Goal: Information Seeking & Learning: Learn about a topic

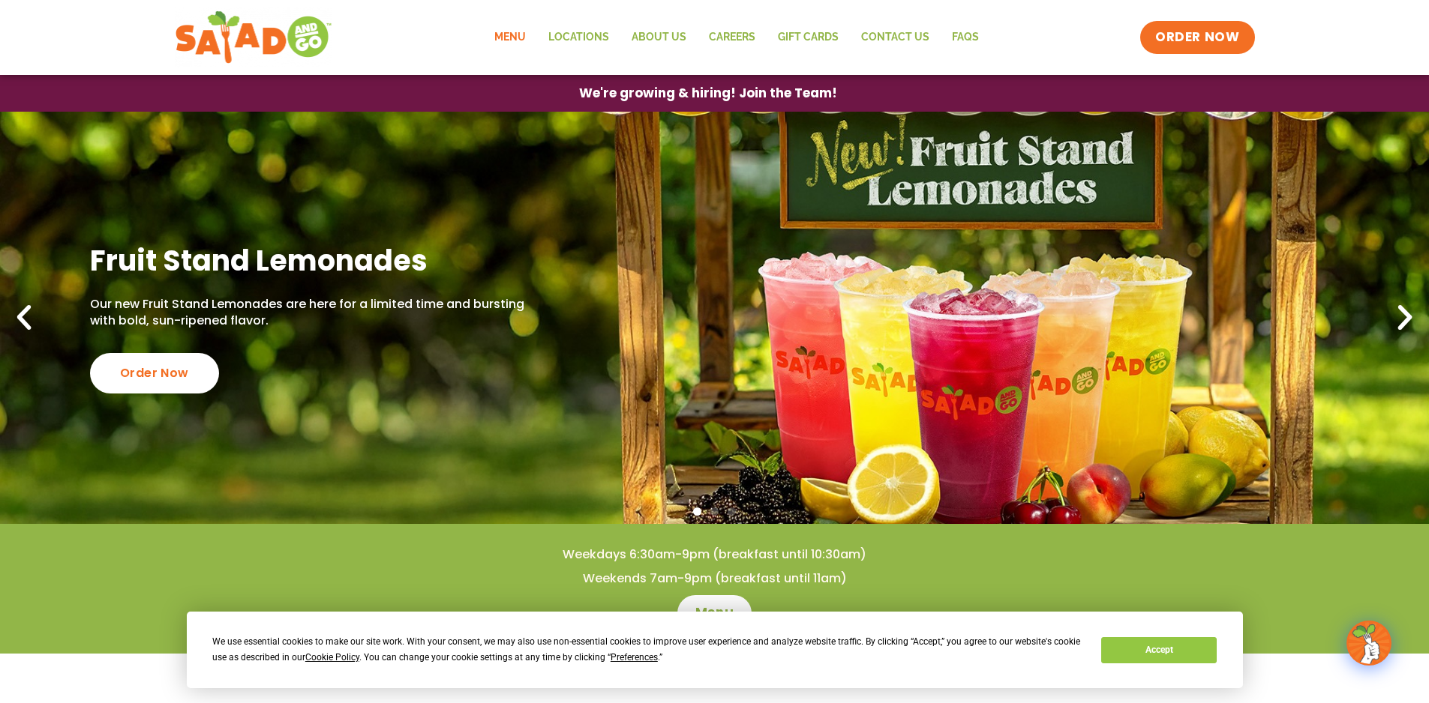
click at [511, 28] on link "Menu" at bounding box center [510, 37] width 54 height 34
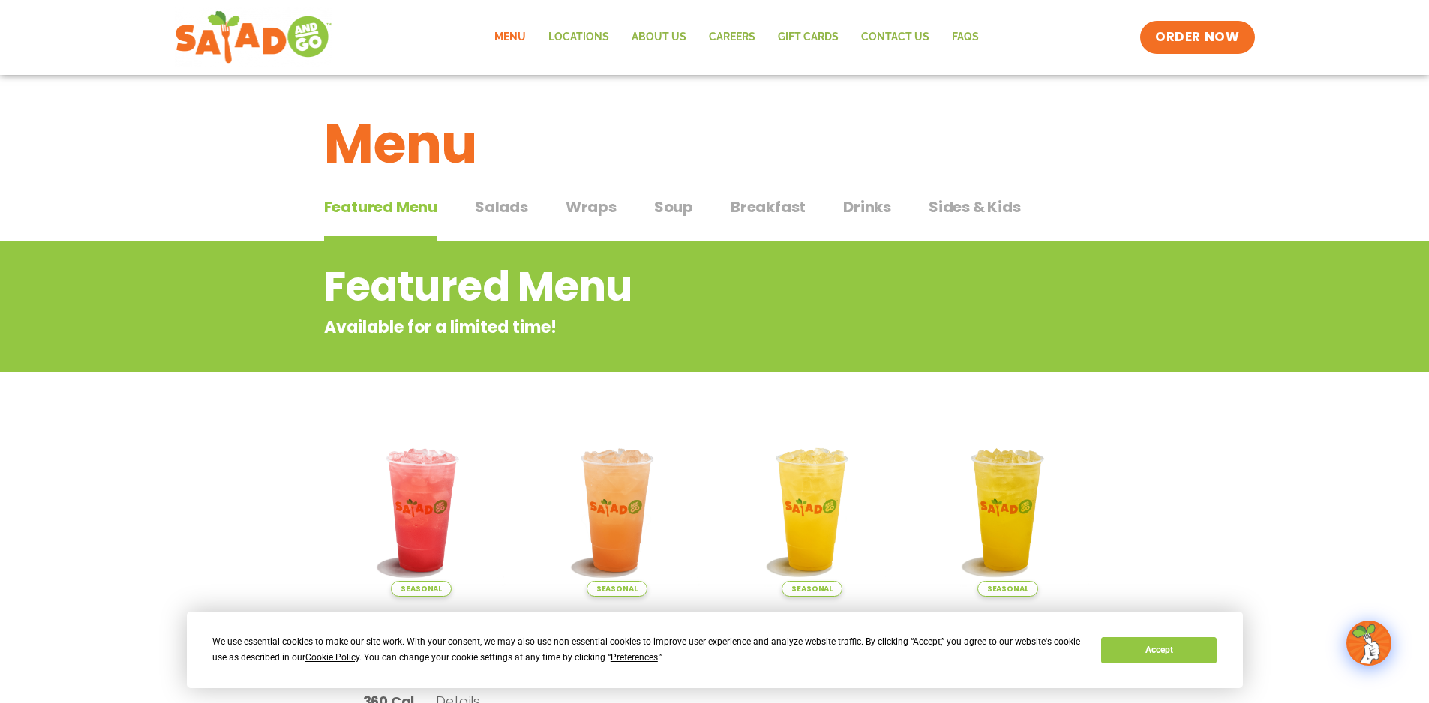
click at [505, 205] on span "Salads" at bounding box center [501, 207] width 53 height 22
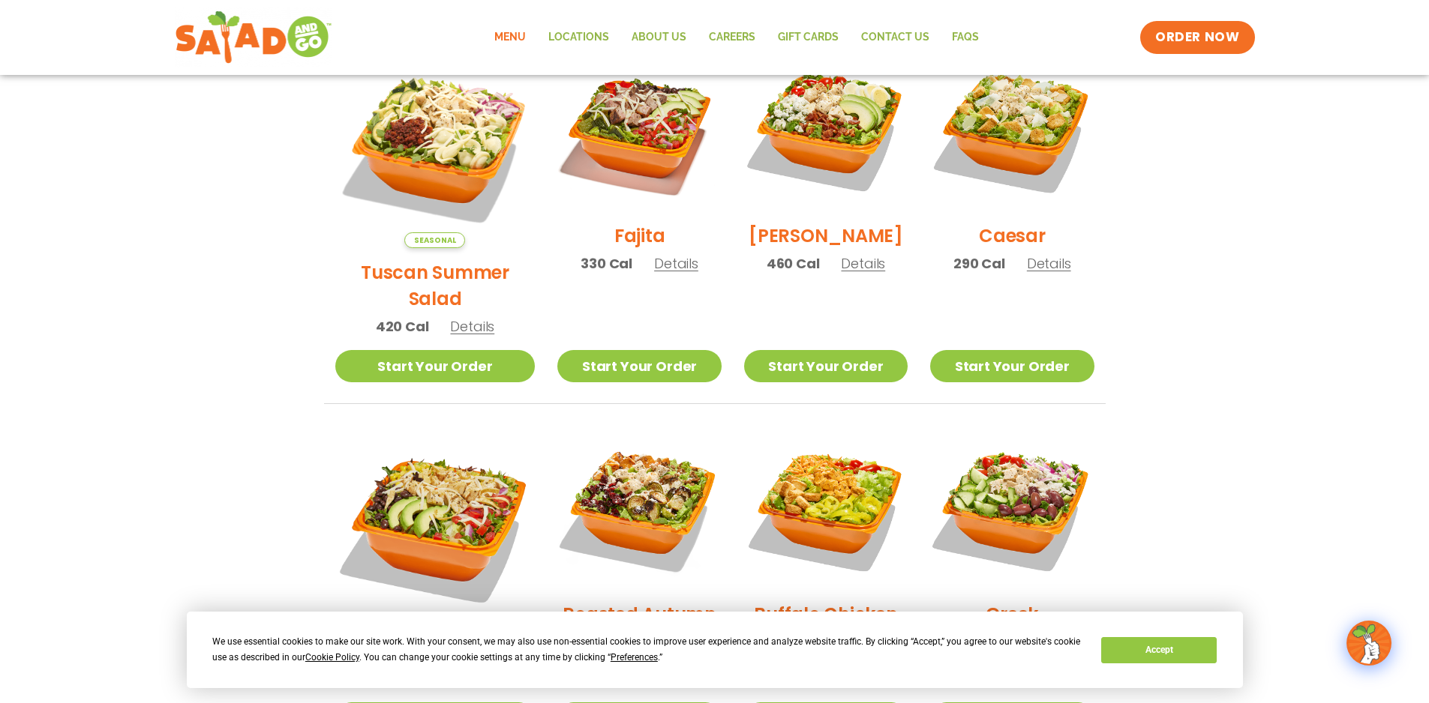
scroll to position [375, 0]
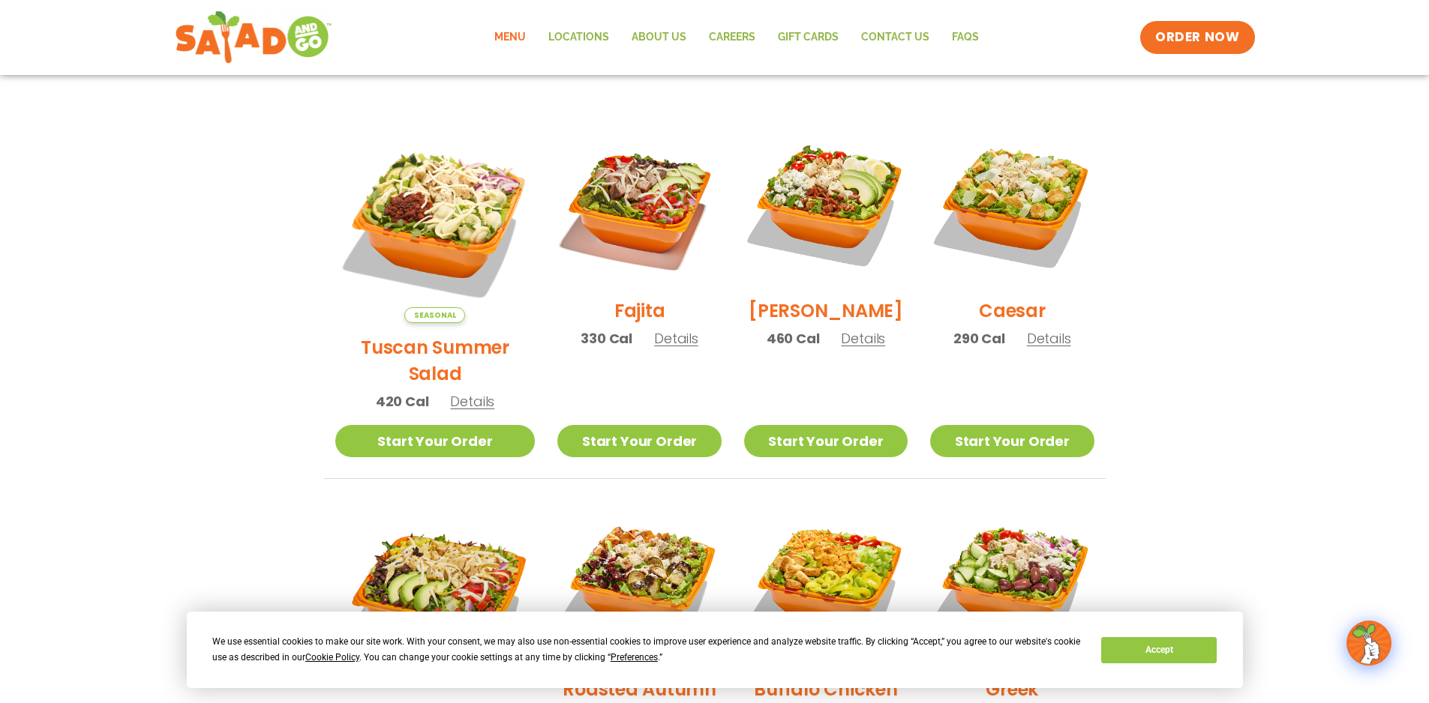
click at [439, 334] on h2 "Tuscan Summer Salad" at bounding box center [435, 360] width 200 height 52
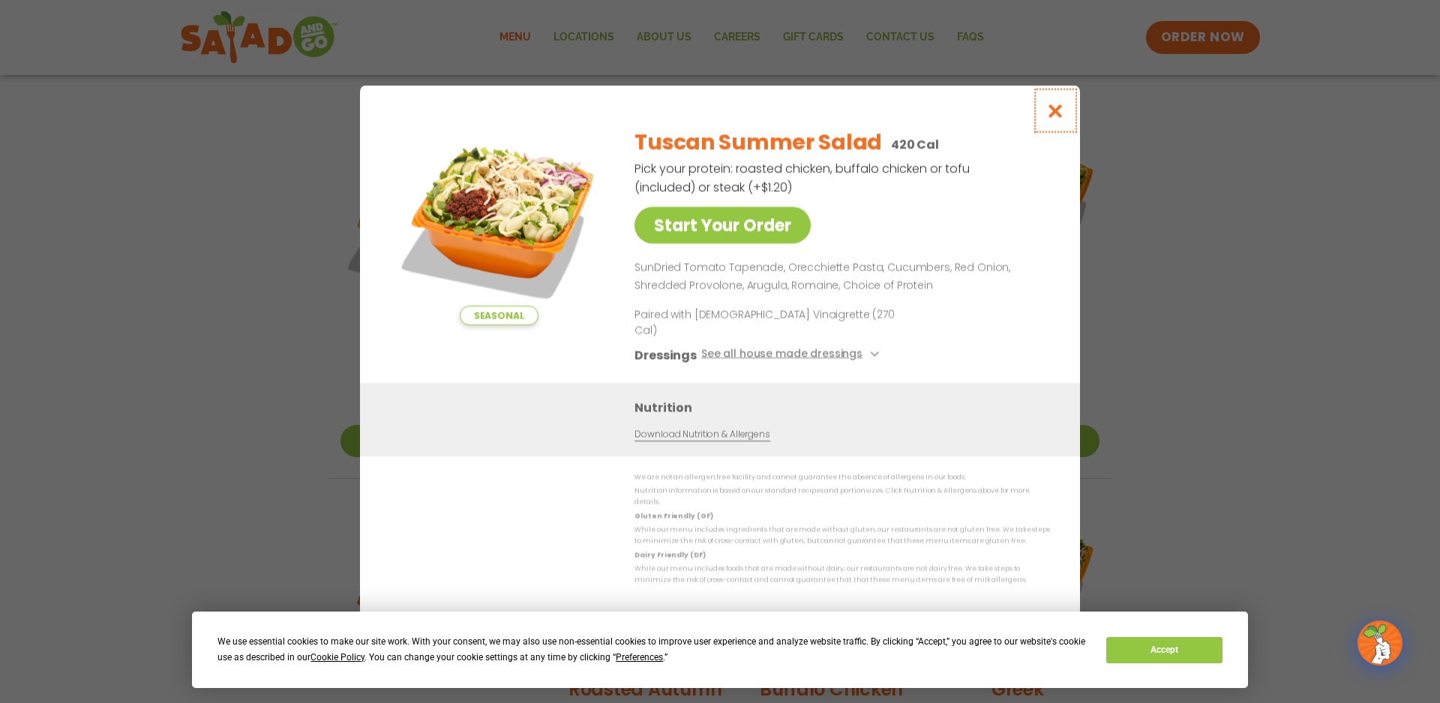
click at [1062, 118] on icon "Close modal" at bounding box center [1055, 111] width 19 height 16
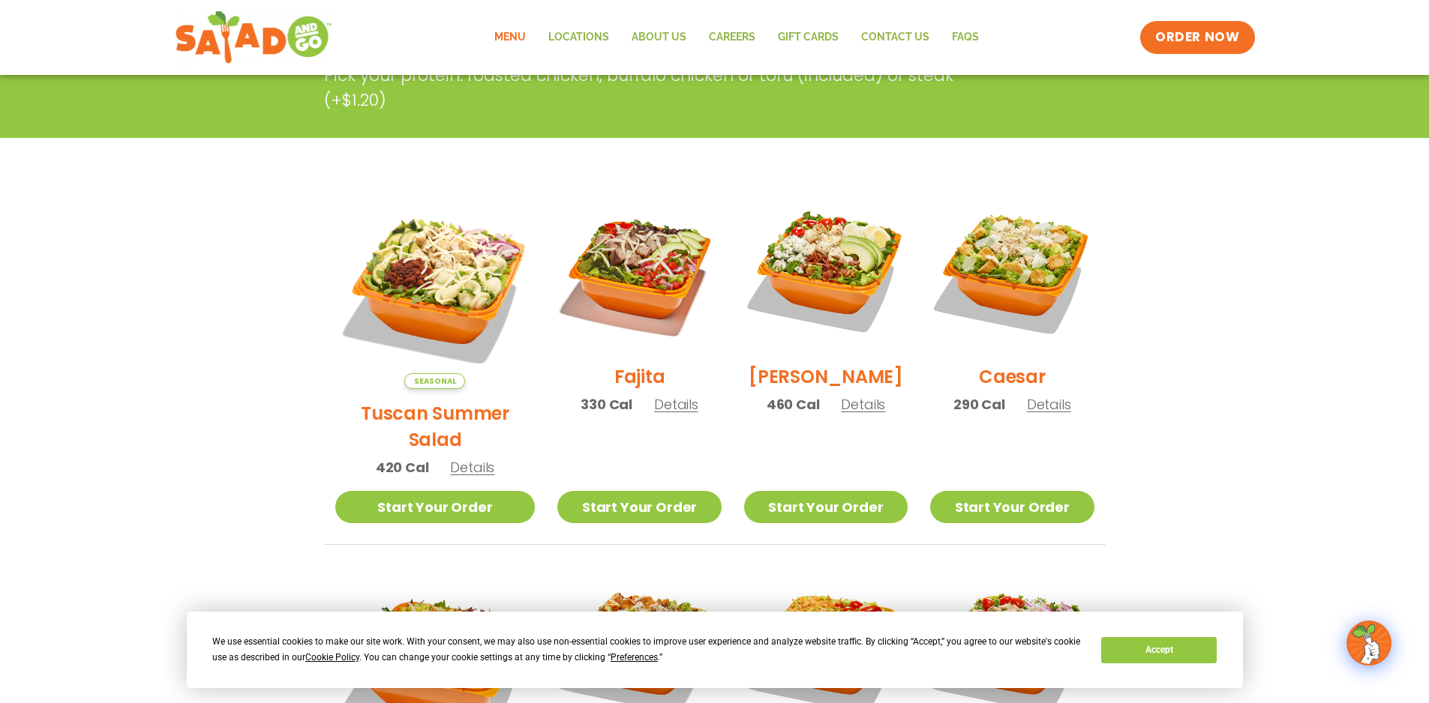
scroll to position [300, 0]
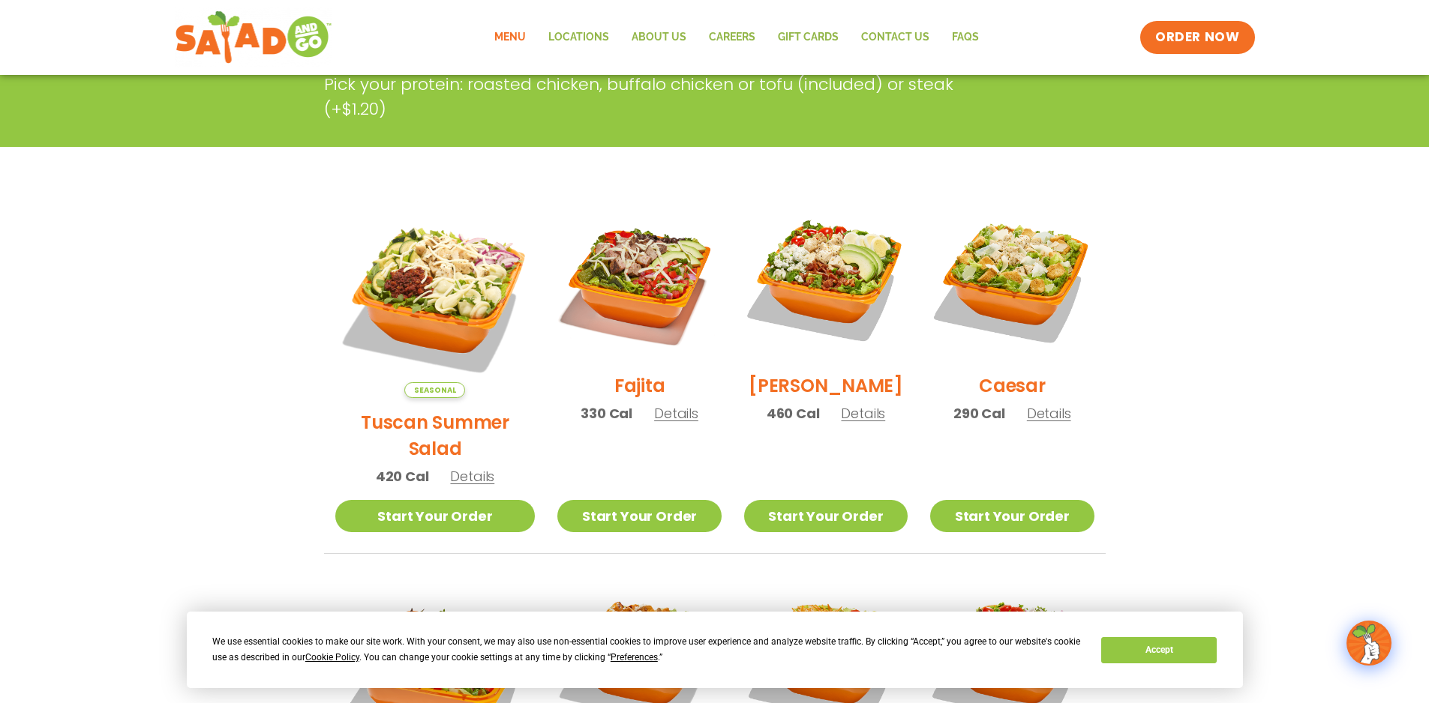
click at [814, 389] on h2 "[PERSON_NAME]" at bounding box center [825, 386] width 154 height 26
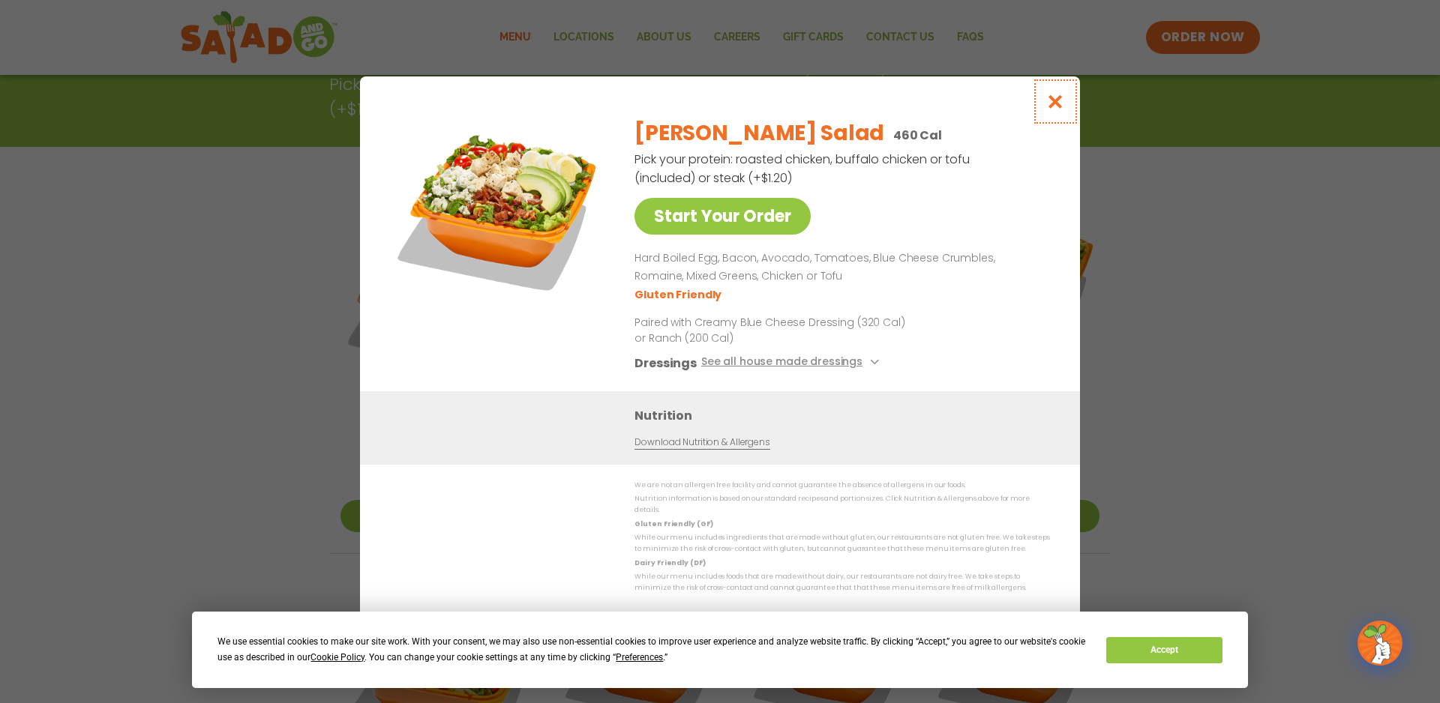
click at [1061, 109] on icon "Close modal" at bounding box center [1055, 102] width 19 height 16
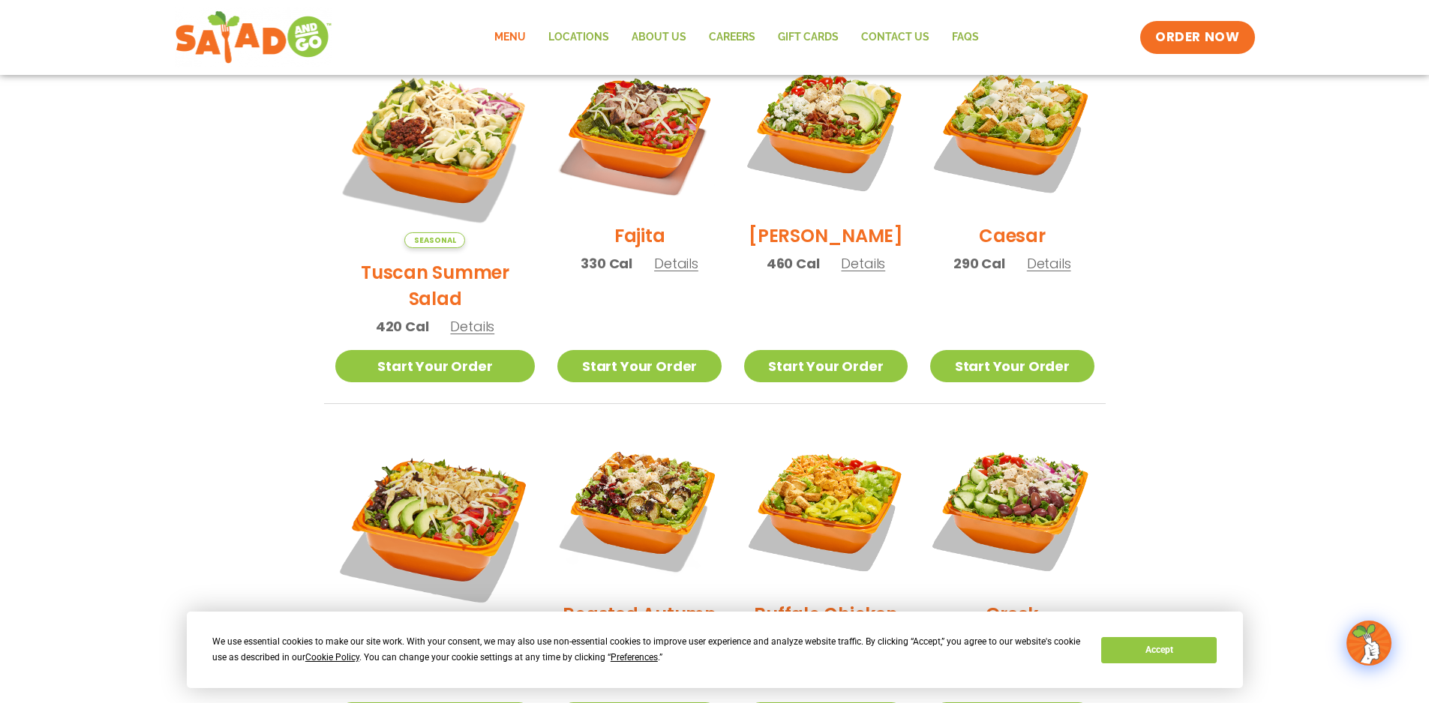
scroll to position [600, 0]
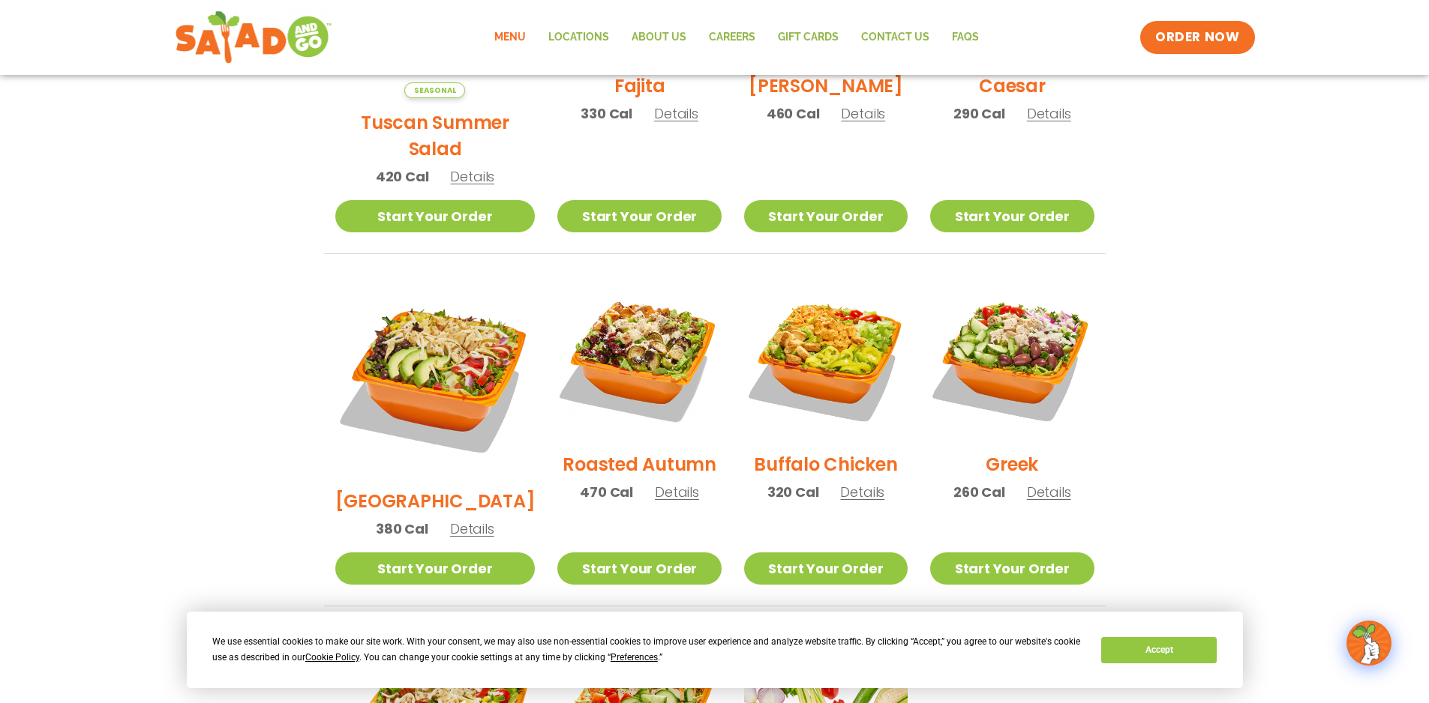
click at [592, 451] on h2 "Roasted Autumn" at bounding box center [639, 464] width 154 height 26
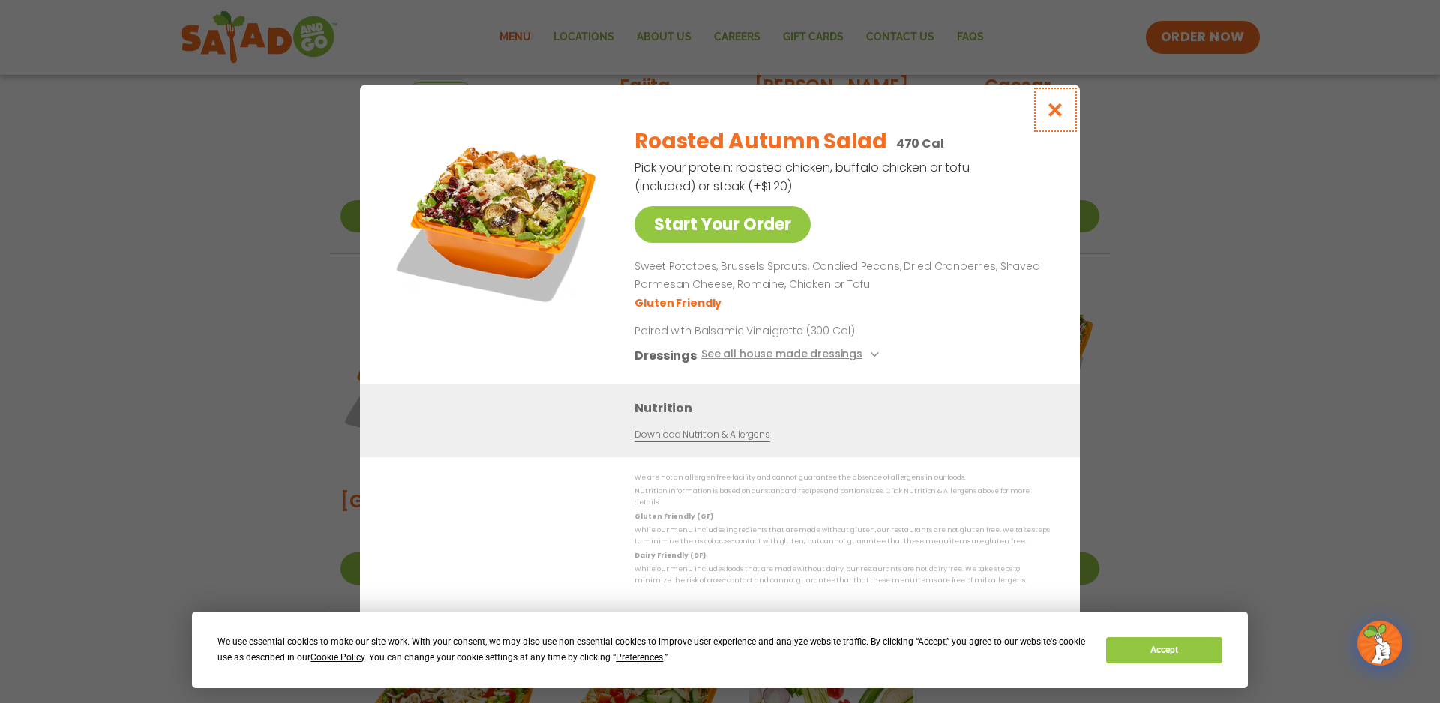
click at [1054, 109] on icon "Close modal" at bounding box center [1055, 110] width 19 height 16
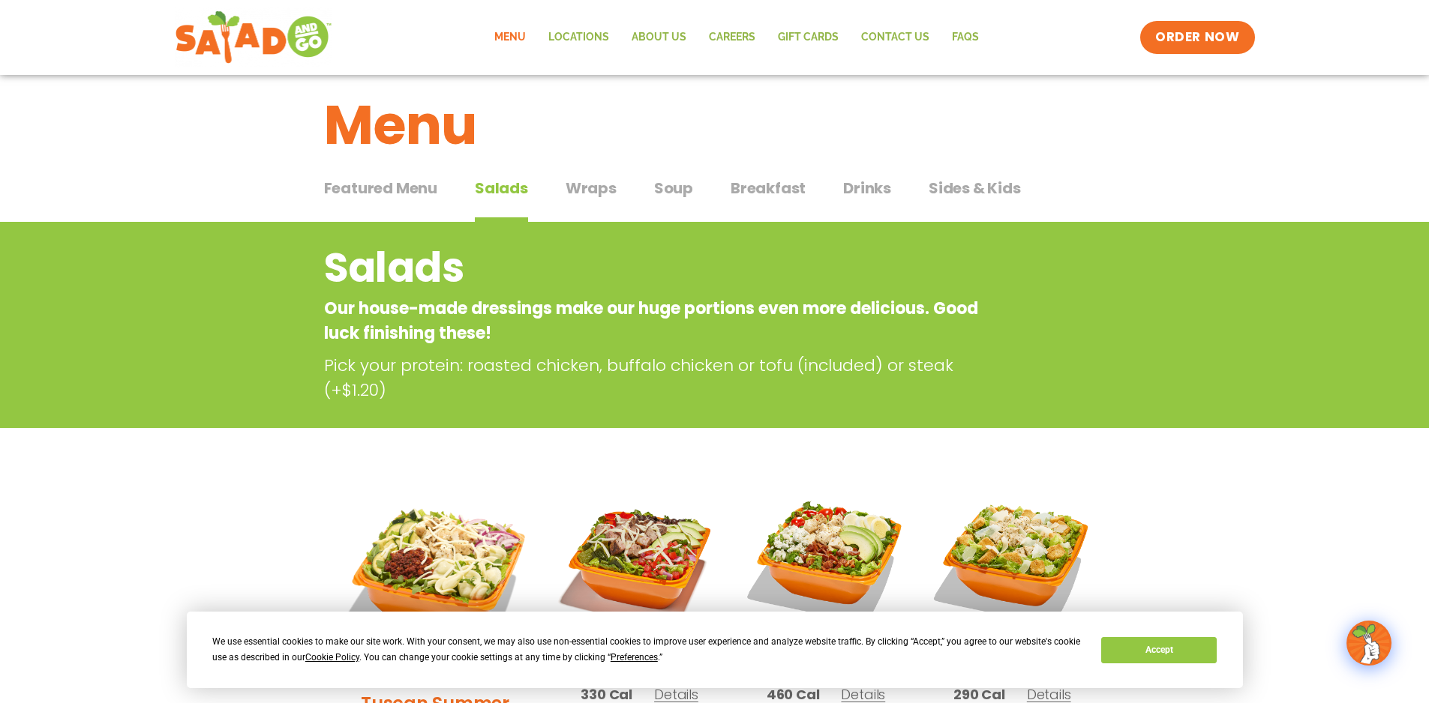
scroll to position [0, 0]
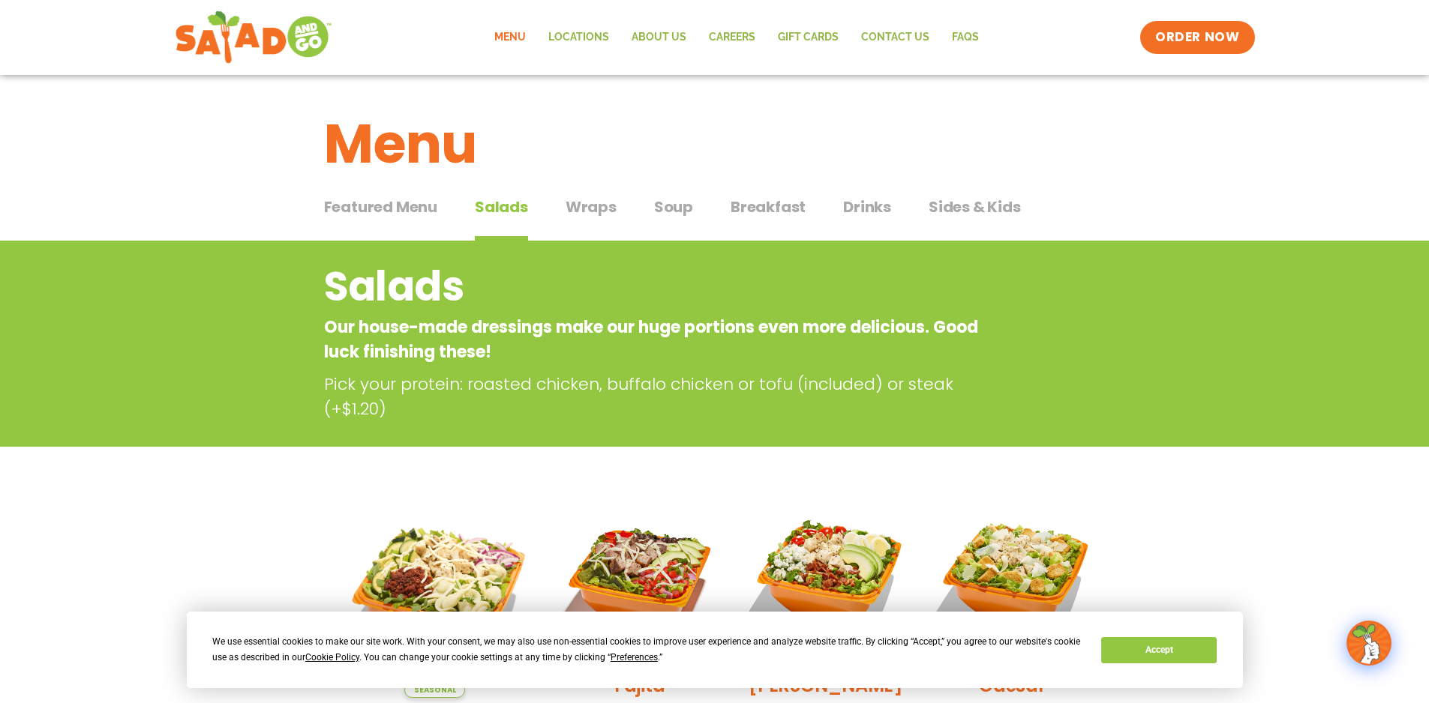
click at [375, 208] on span "Featured Menu" at bounding box center [380, 207] width 113 height 22
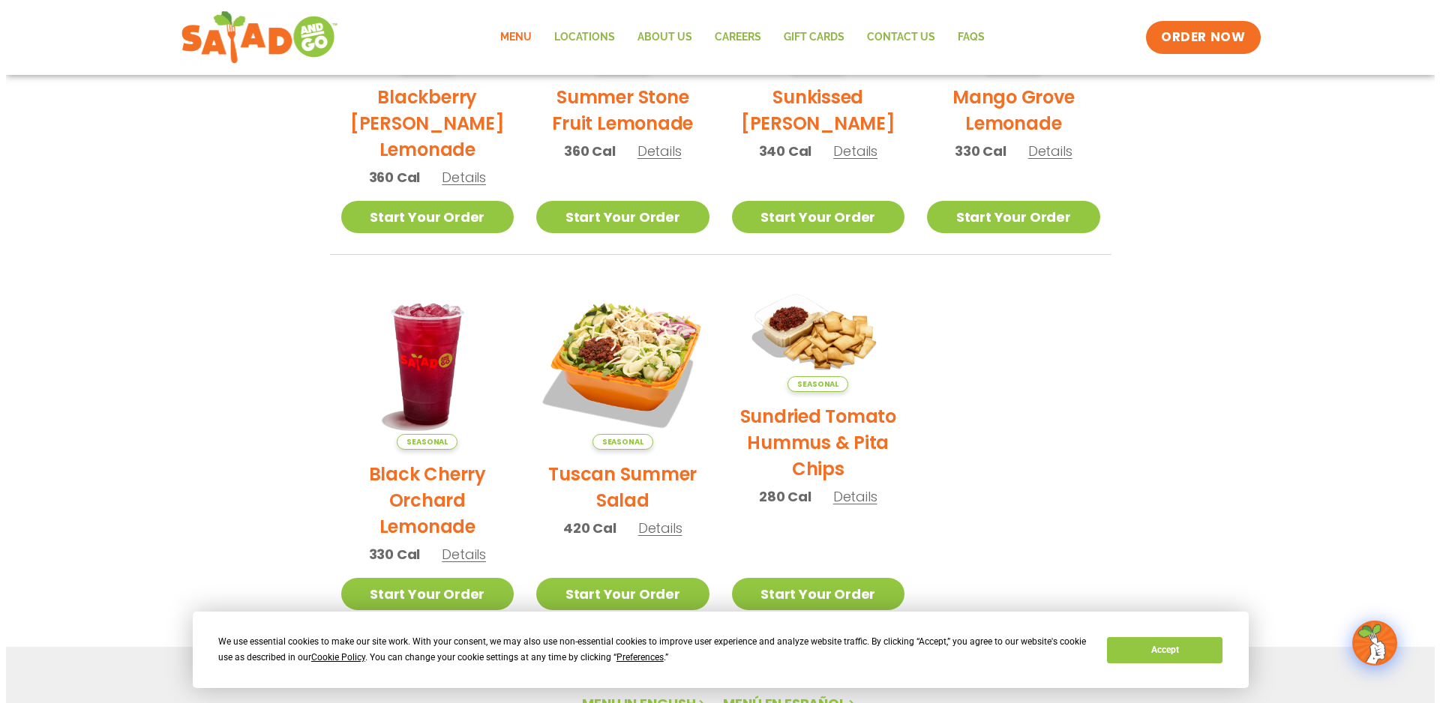
scroll to position [675, 0]
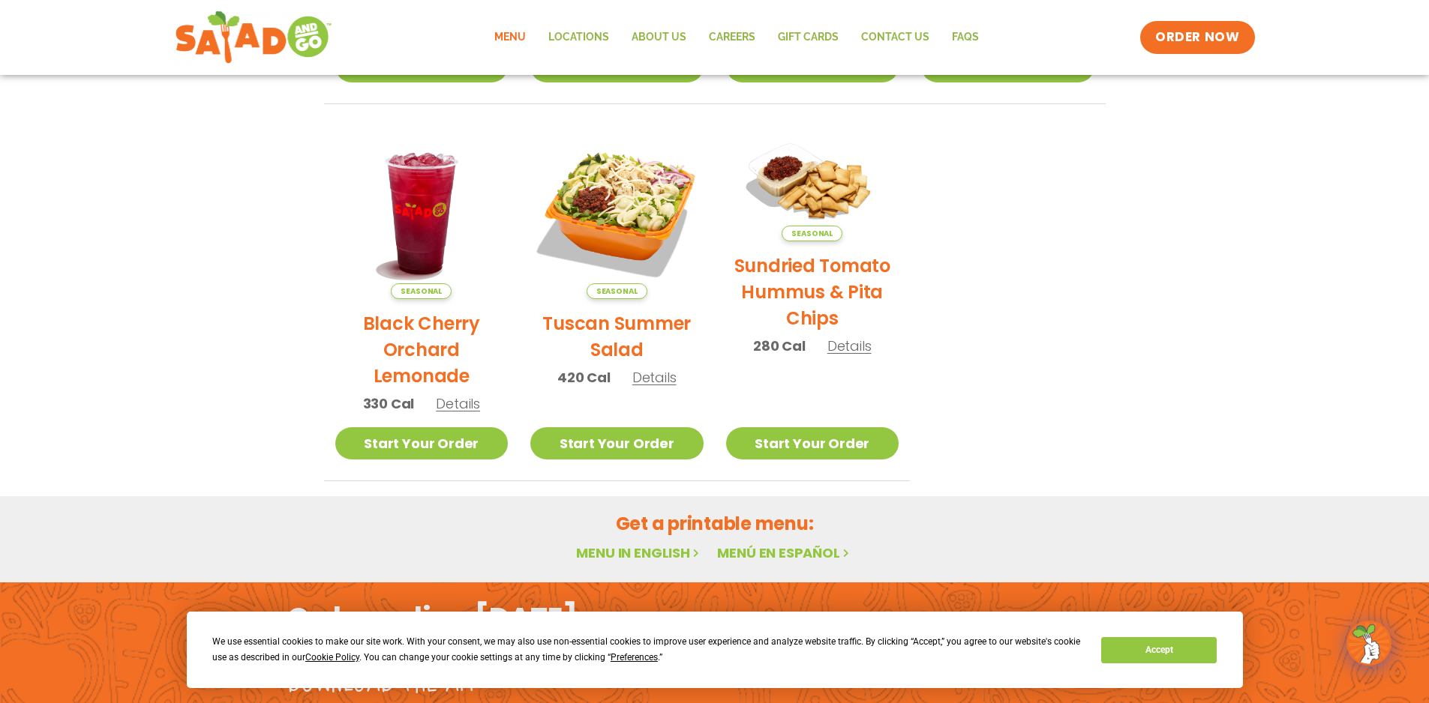
click at [613, 328] on h2 "Tuscan Summer Salad" at bounding box center [616, 336] width 173 height 52
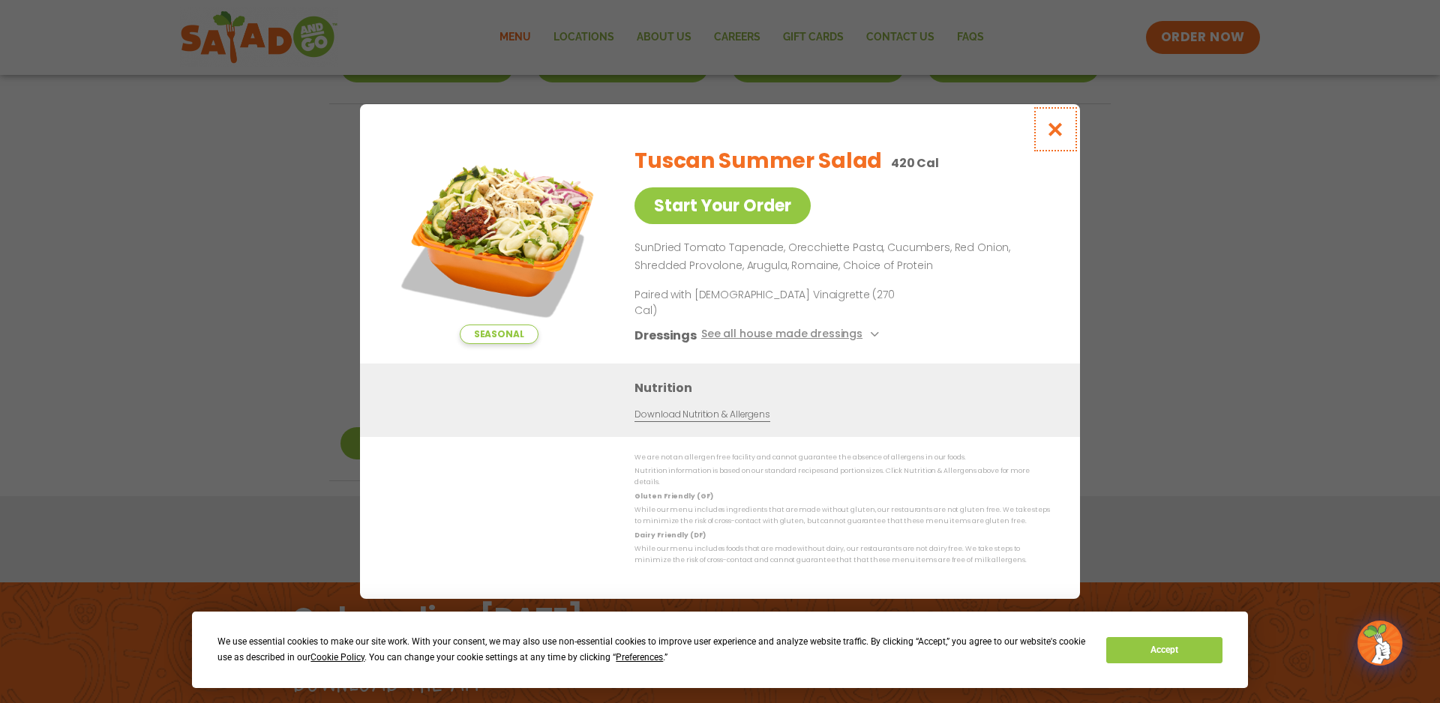
click at [1053, 137] on icon "Close modal" at bounding box center [1055, 129] width 19 height 16
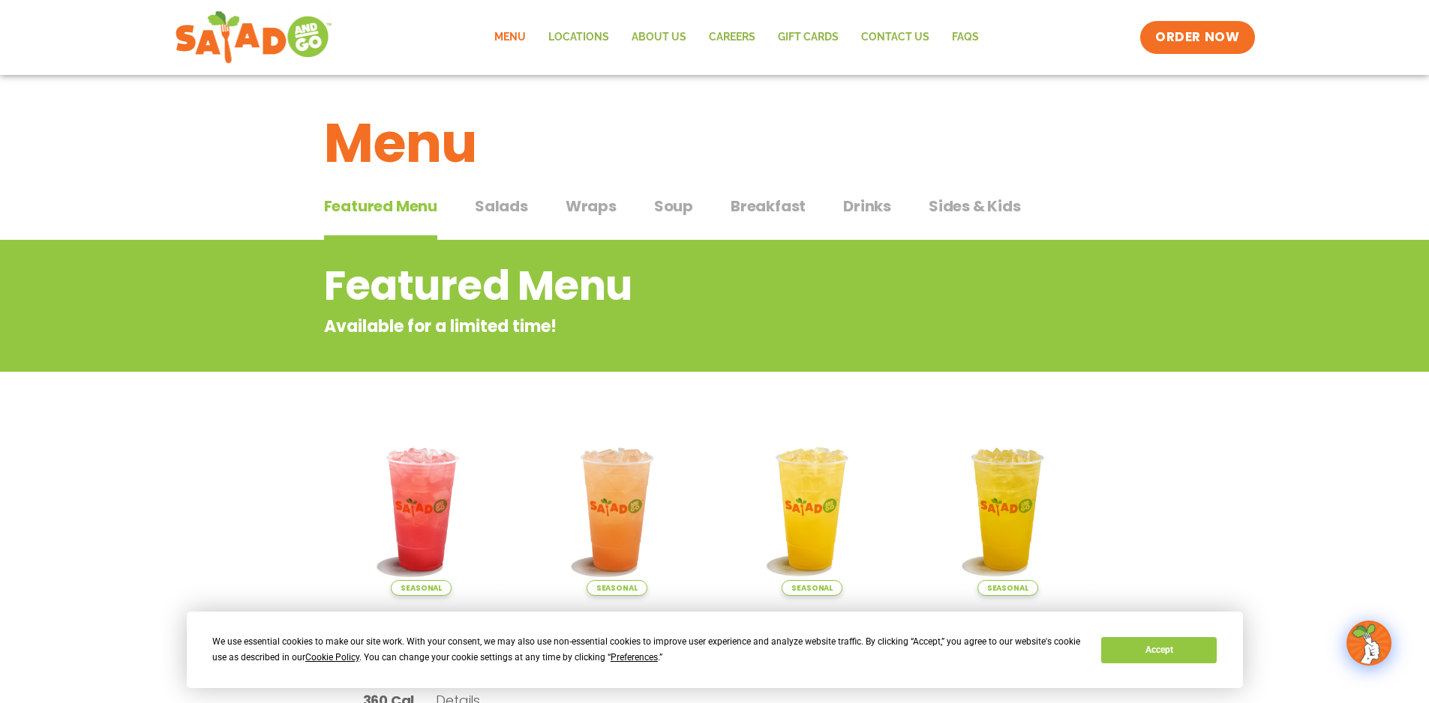
scroll to position [0, 0]
click at [961, 204] on span "Sides & Kids" at bounding box center [974, 207] width 92 height 22
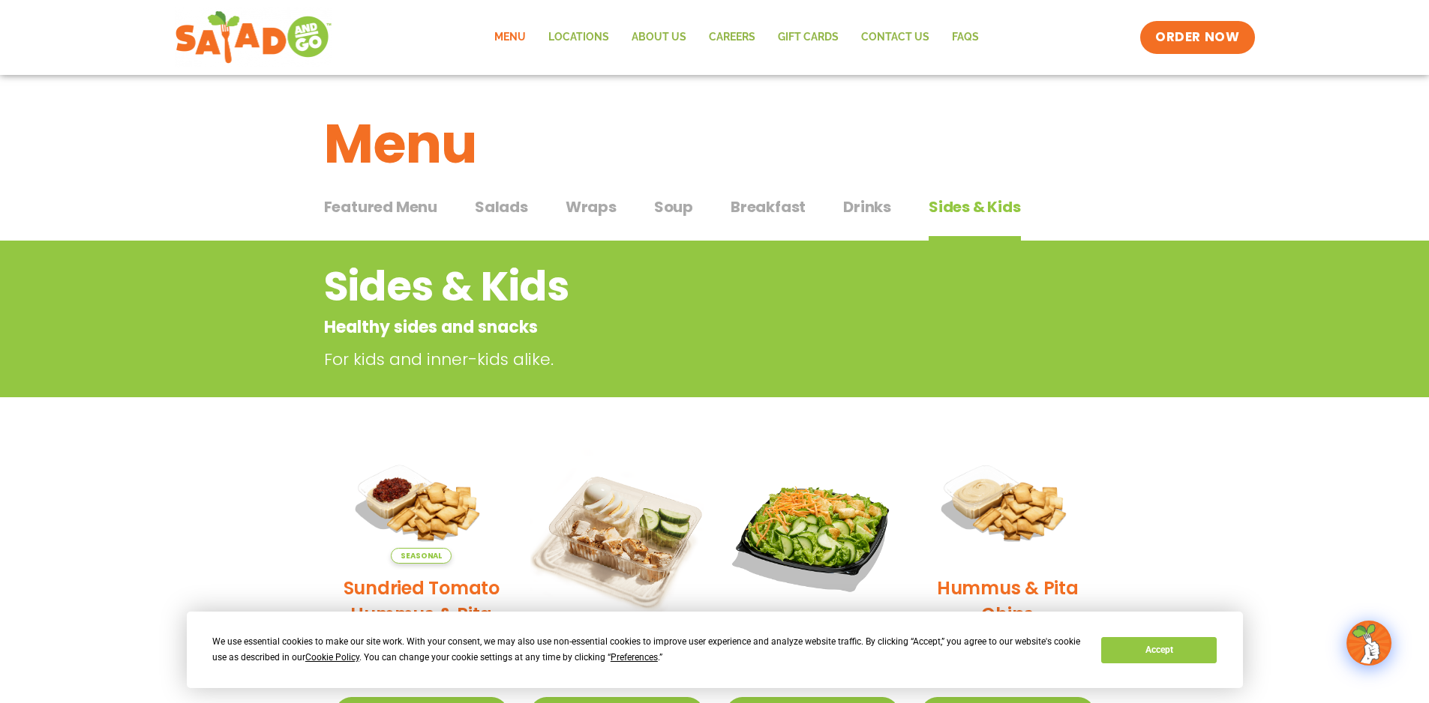
click at [853, 211] on span "Drinks" at bounding box center [867, 207] width 48 height 22
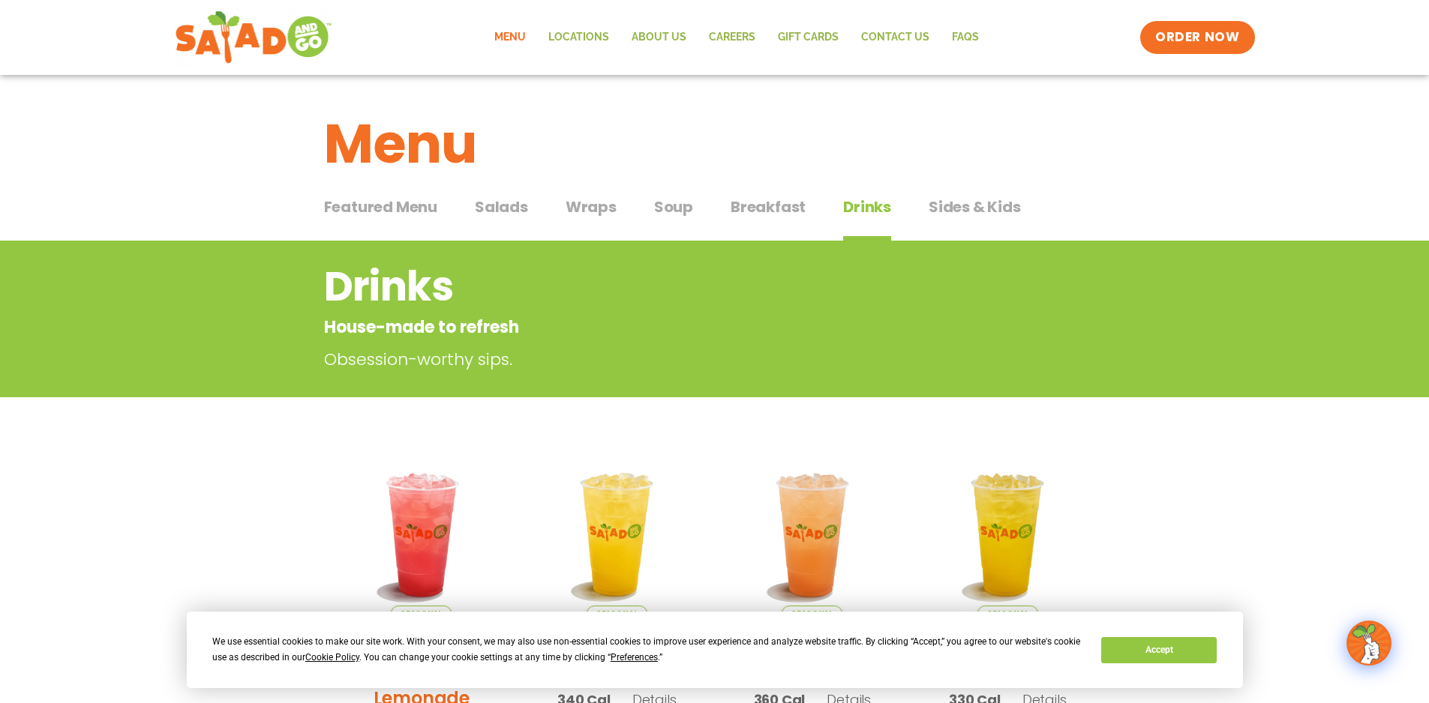
click at [764, 201] on span "Breakfast" at bounding box center [767, 207] width 75 height 22
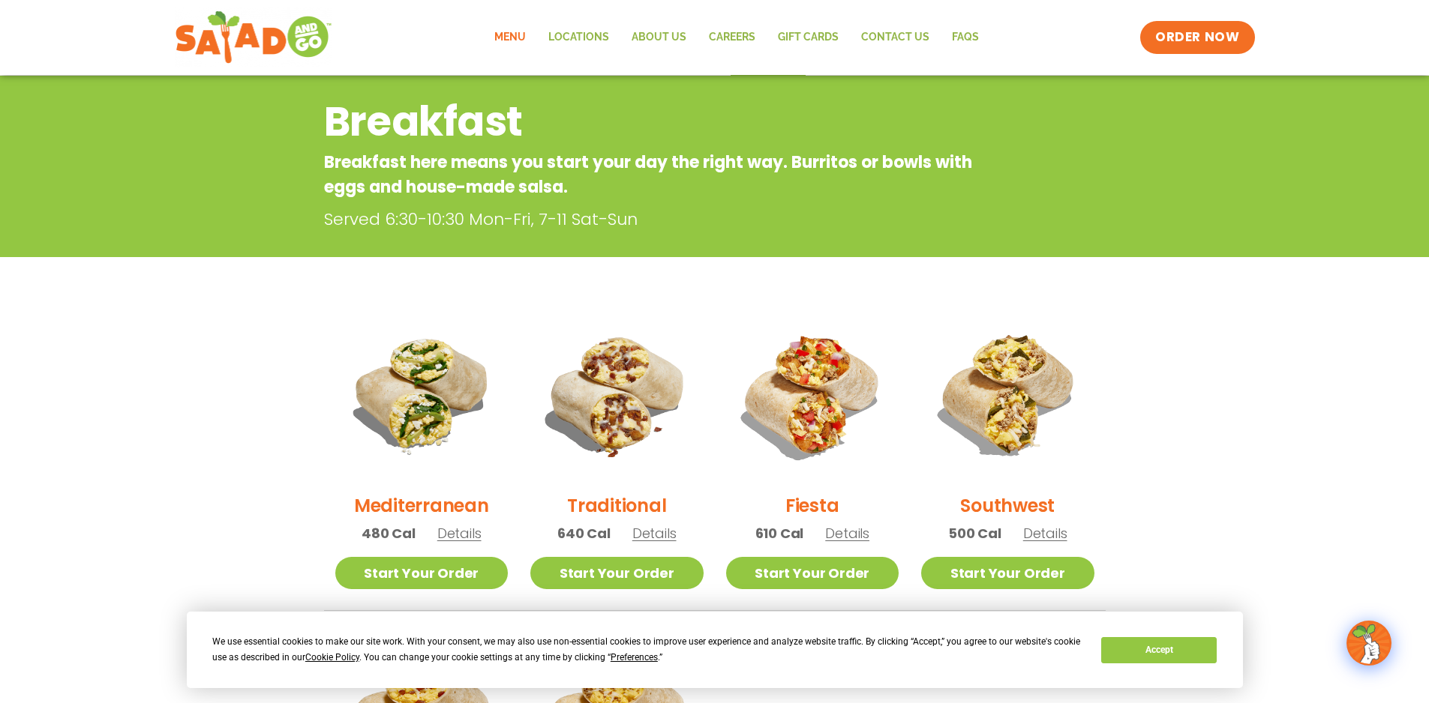
scroll to position [300, 0]
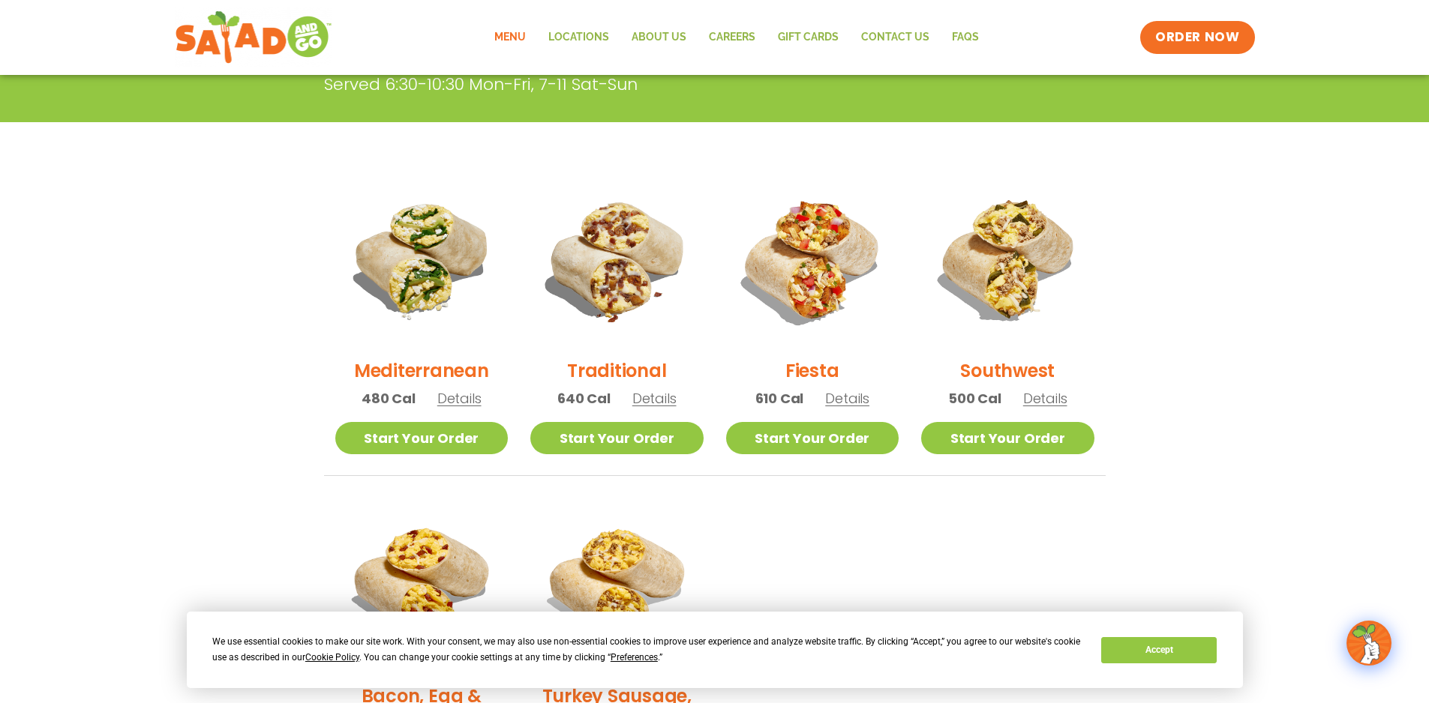
click at [407, 371] on h2 "Mediterranean" at bounding box center [421, 371] width 135 height 26
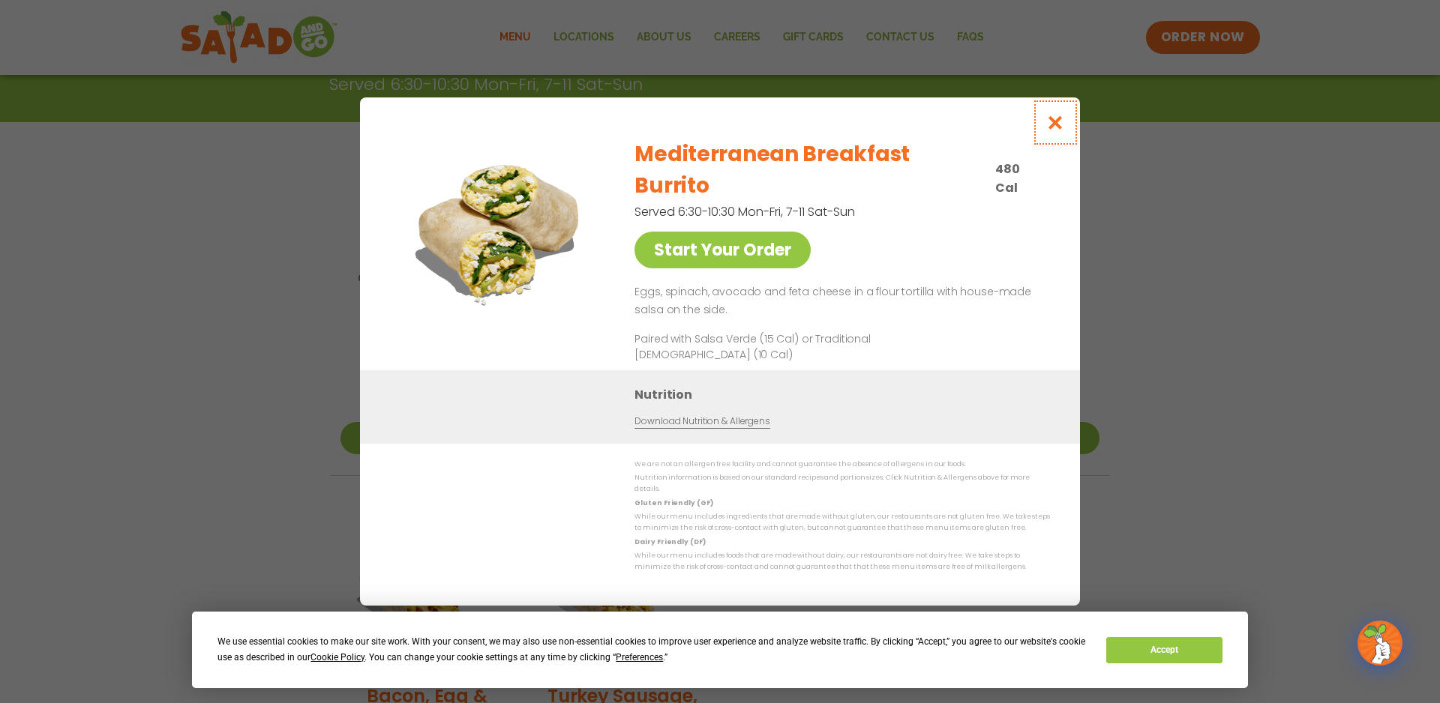
click at [1060, 130] on icon "Close modal" at bounding box center [1055, 123] width 19 height 16
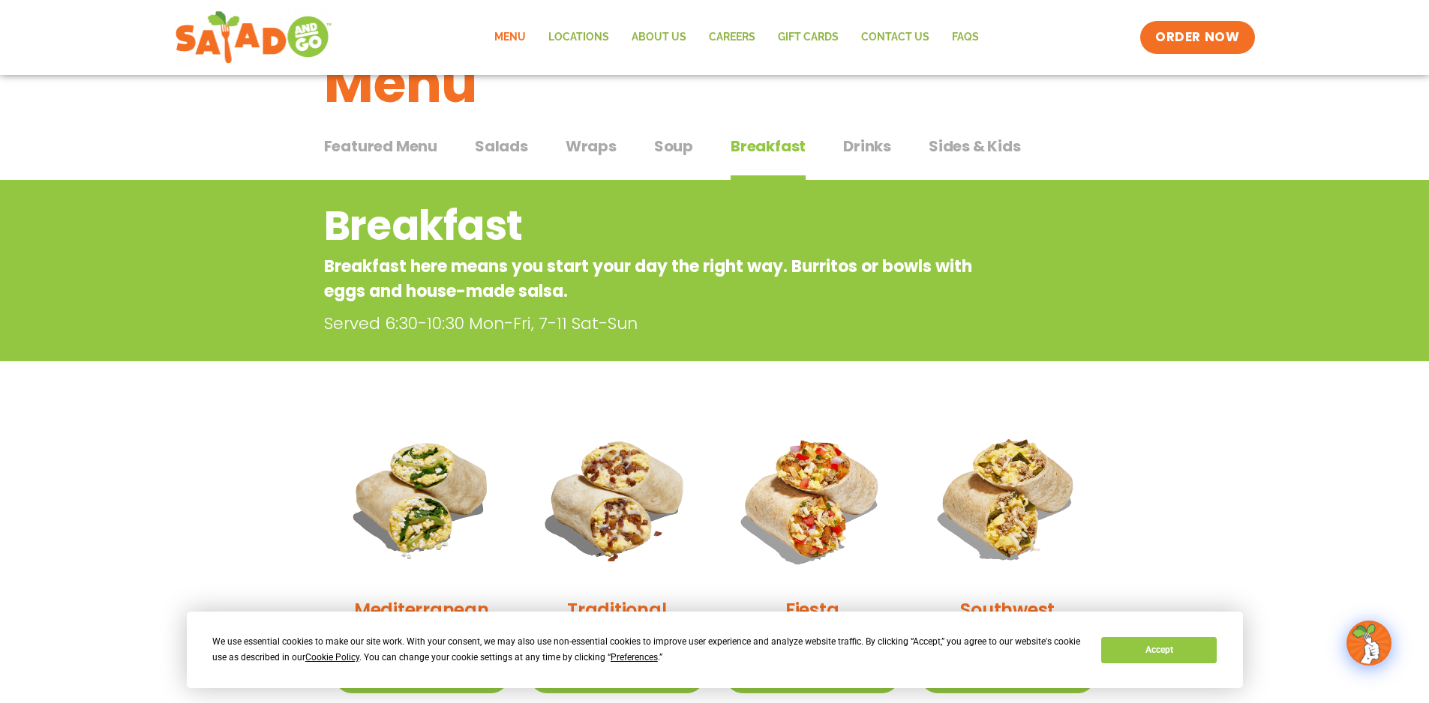
scroll to position [0, 0]
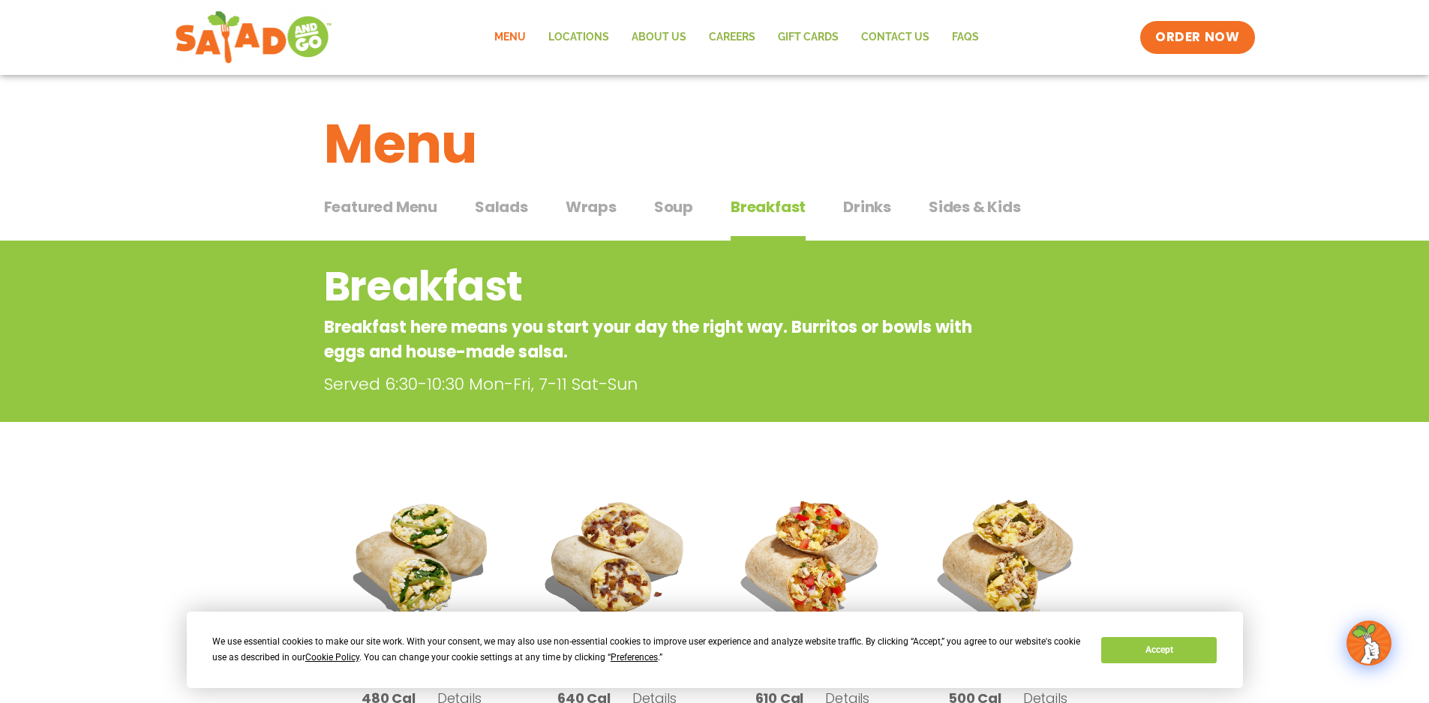
click at [497, 205] on span "Salads" at bounding box center [501, 207] width 53 height 22
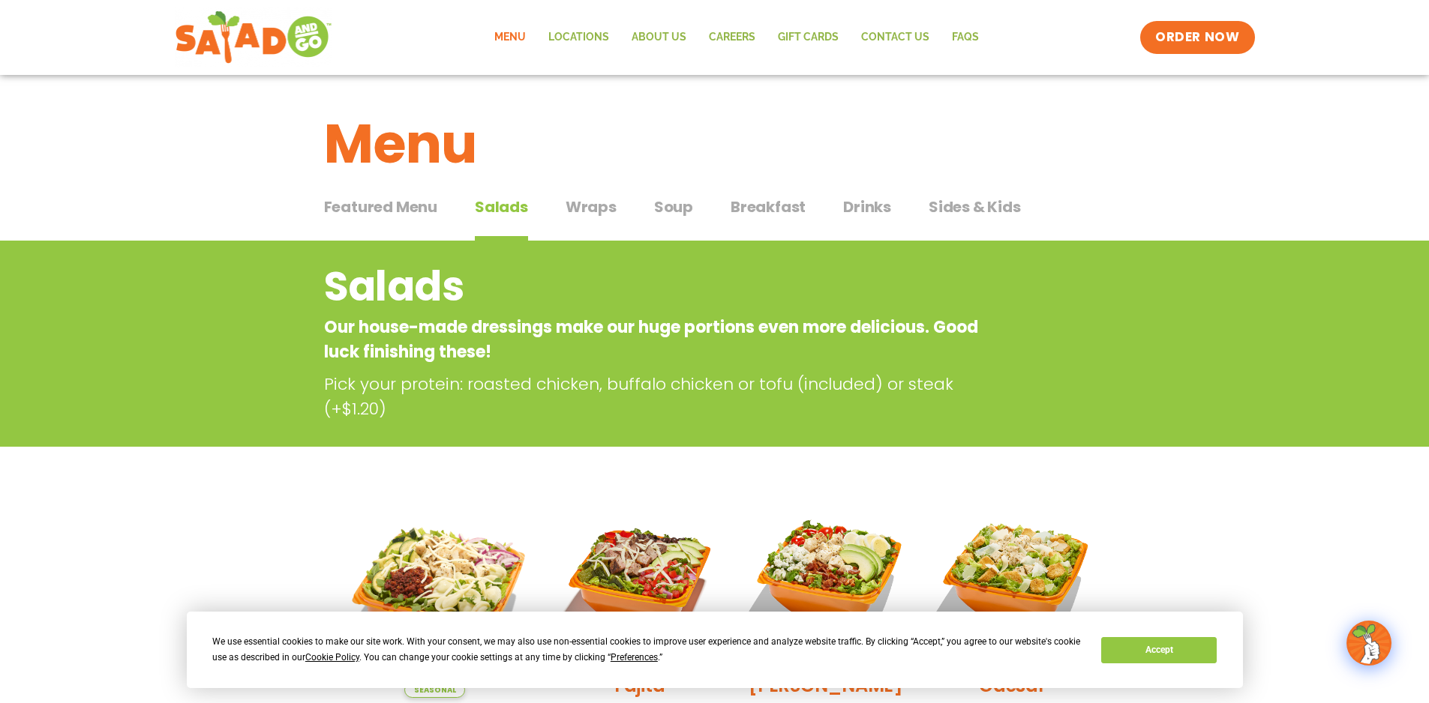
click at [368, 209] on span "Featured Menu" at bounding box center [380, 207] width 113 height 22
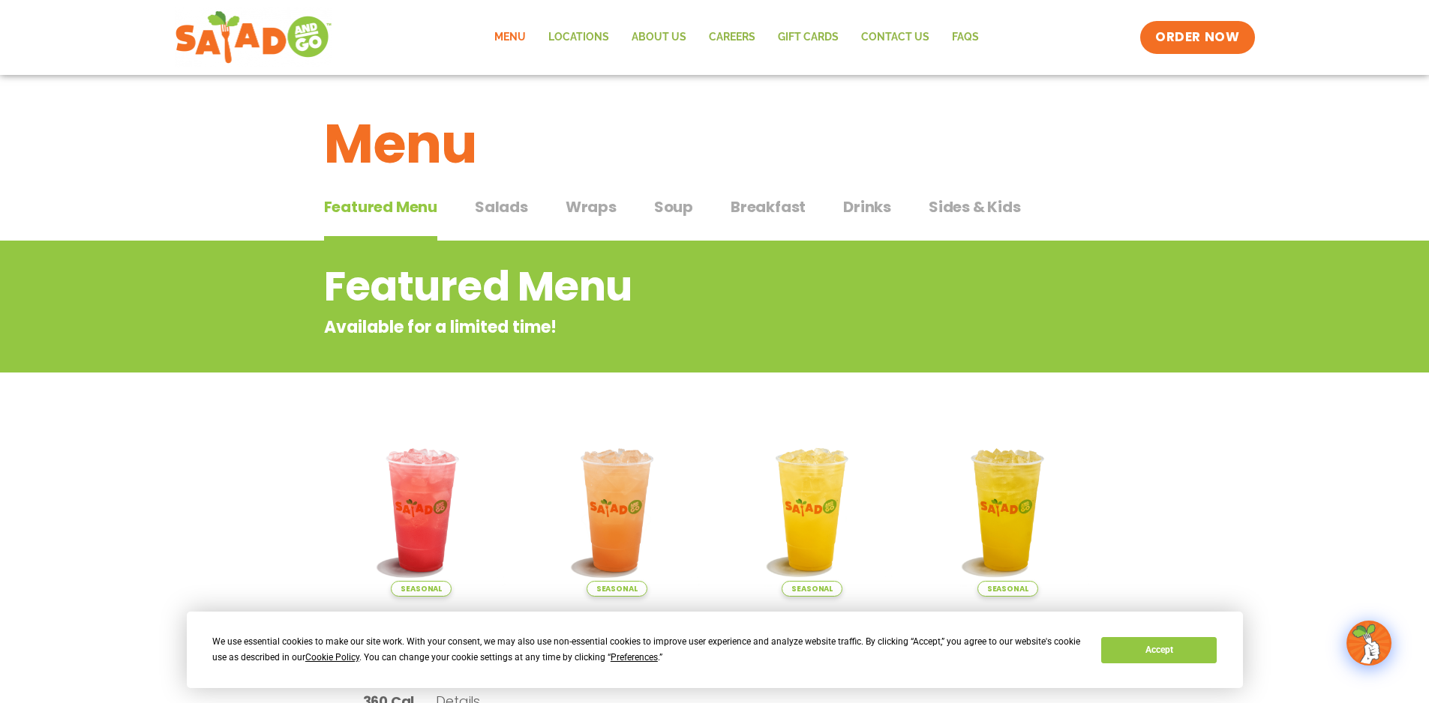
click at [514, 208] on span "Salads" at bounding box center [501, 207] width 53 height 22
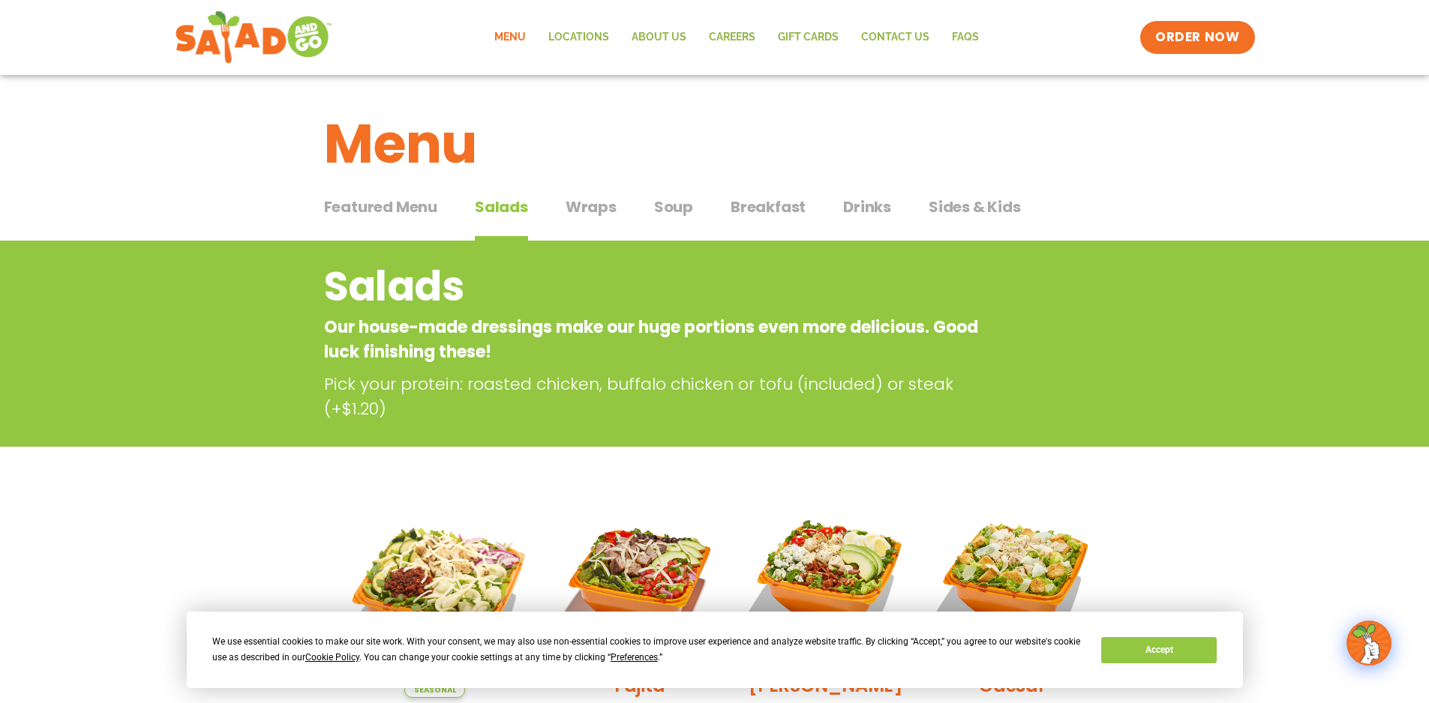
click at [599, 205] on span "Wraps" at bounding box center [590, 207] width 51 height 22
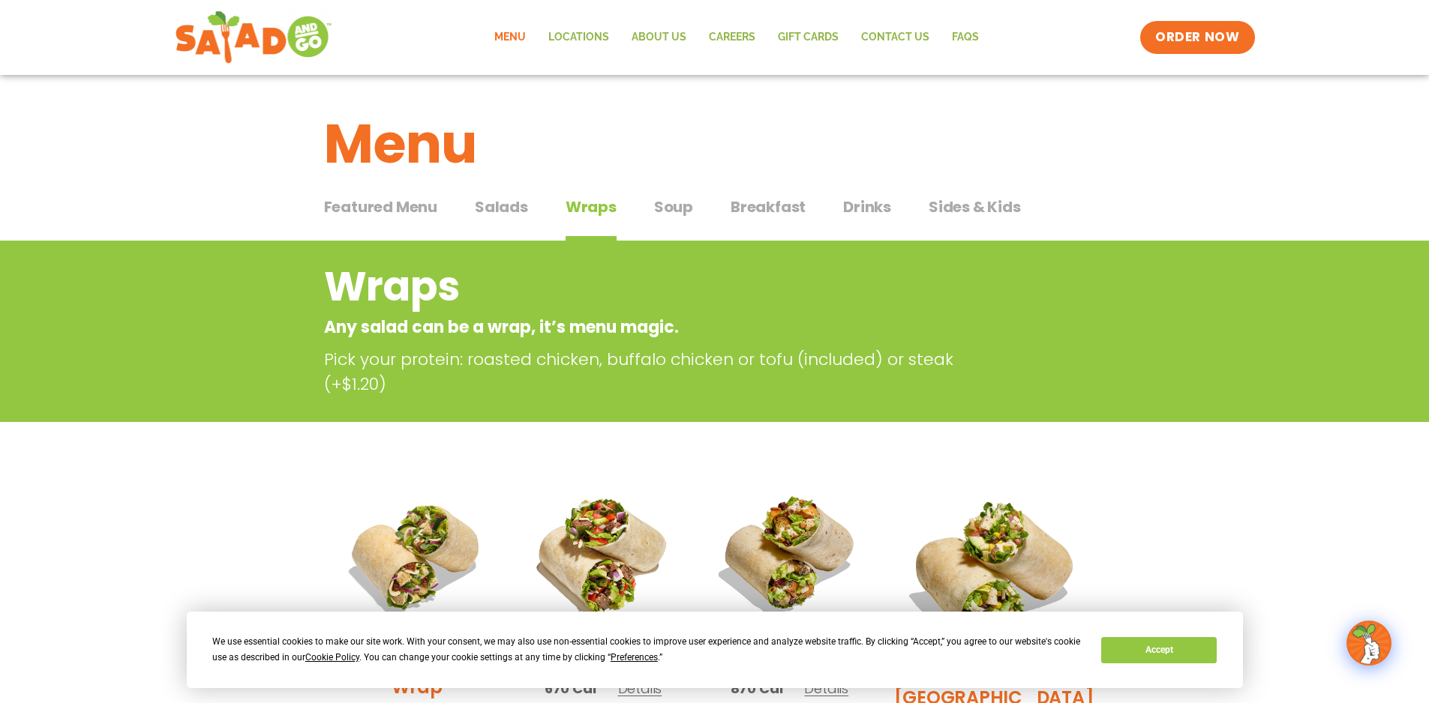
click at [687, 211] on span "Soup" at bounding box center [673, 207] width 39 height 22
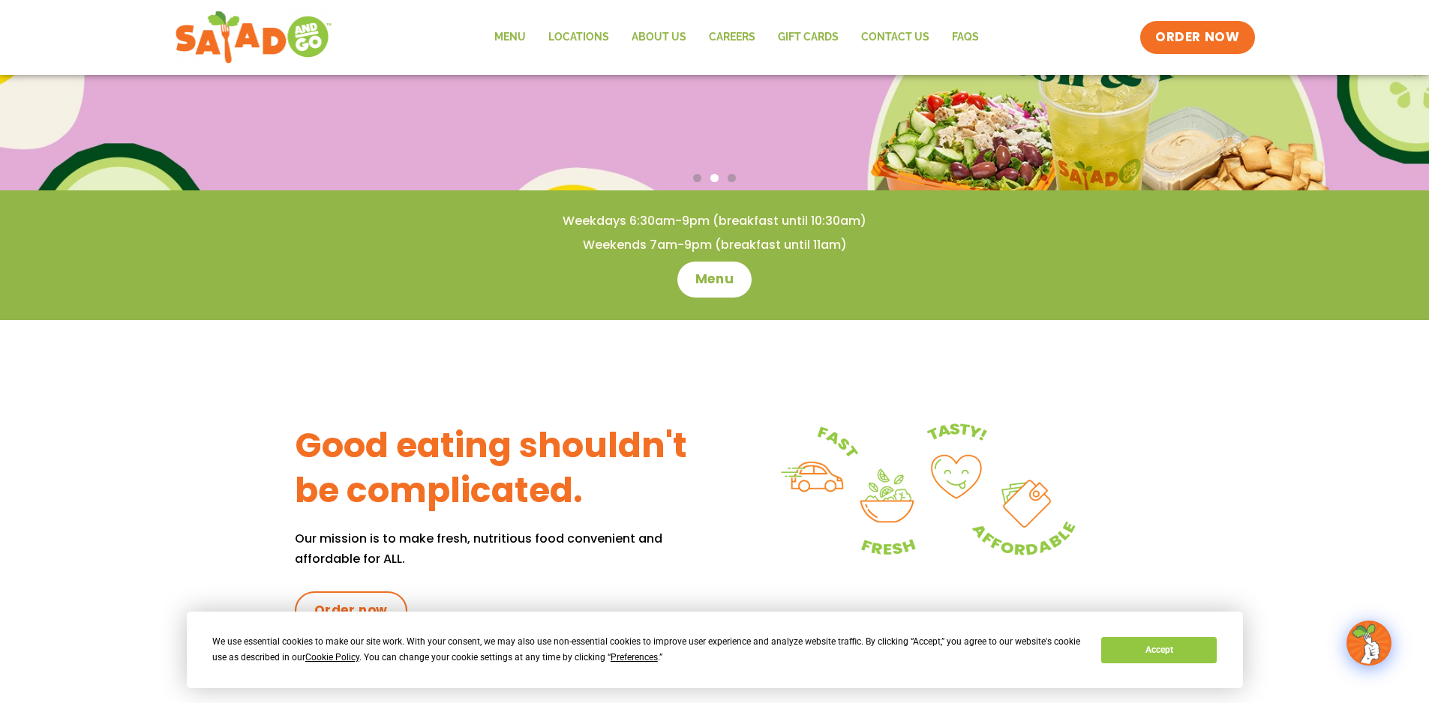
scroll to position [238, 0]
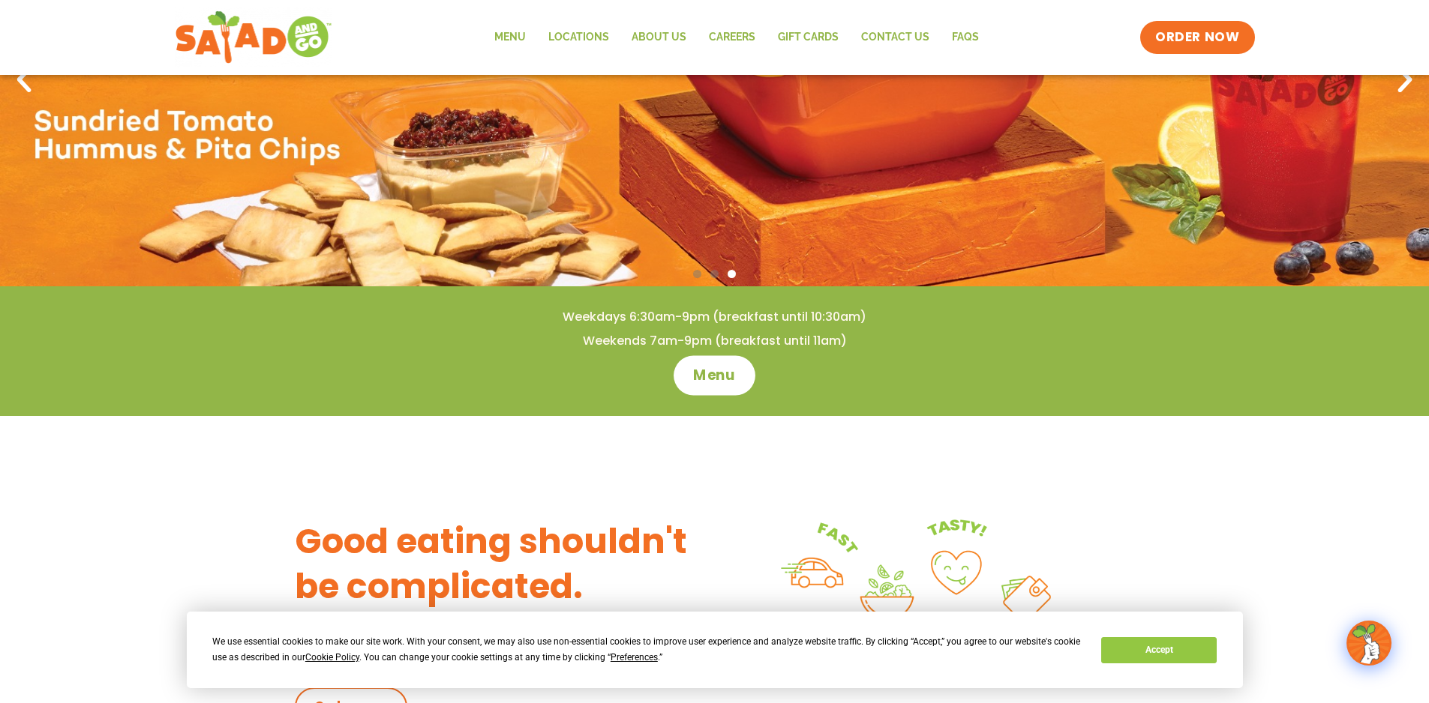
click at [707, 375] on span "Menu" at bounding box center [714, 375] width 43 height 19
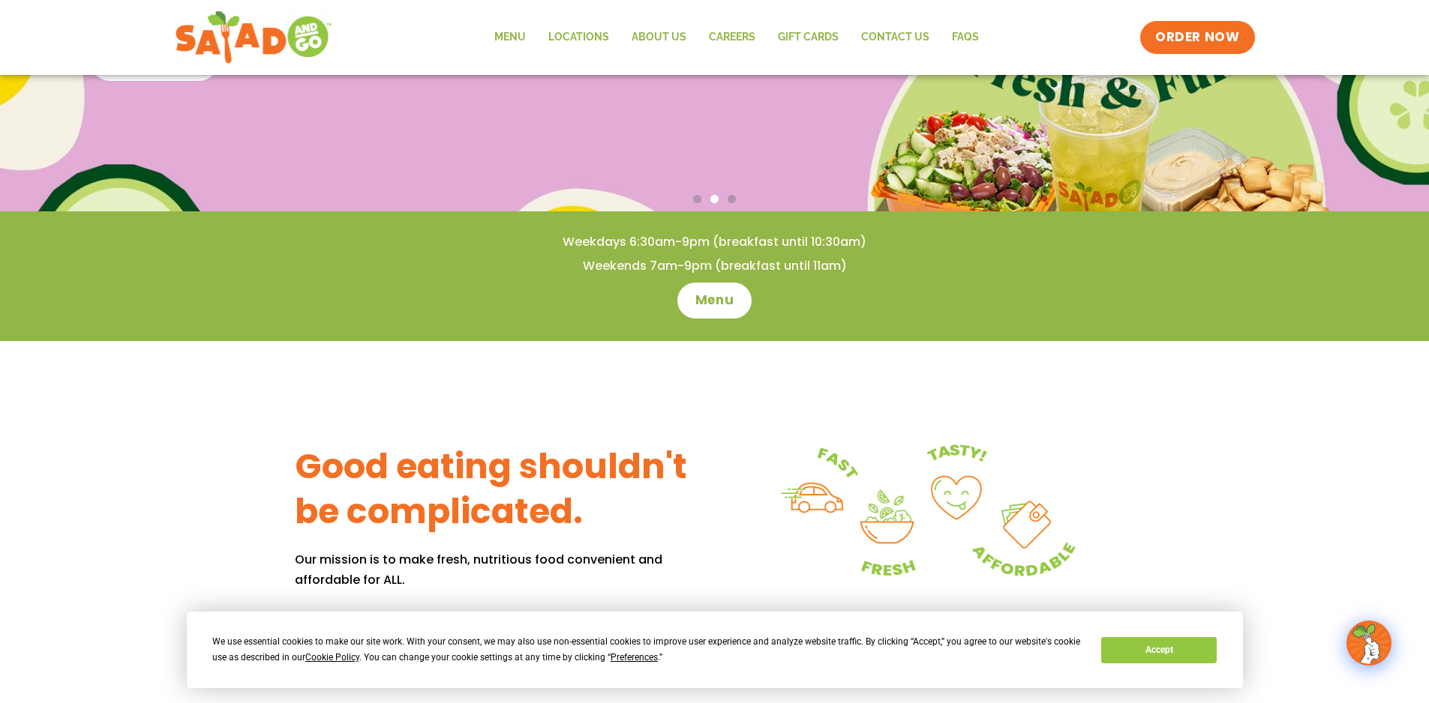
scroll to position [0, 0]
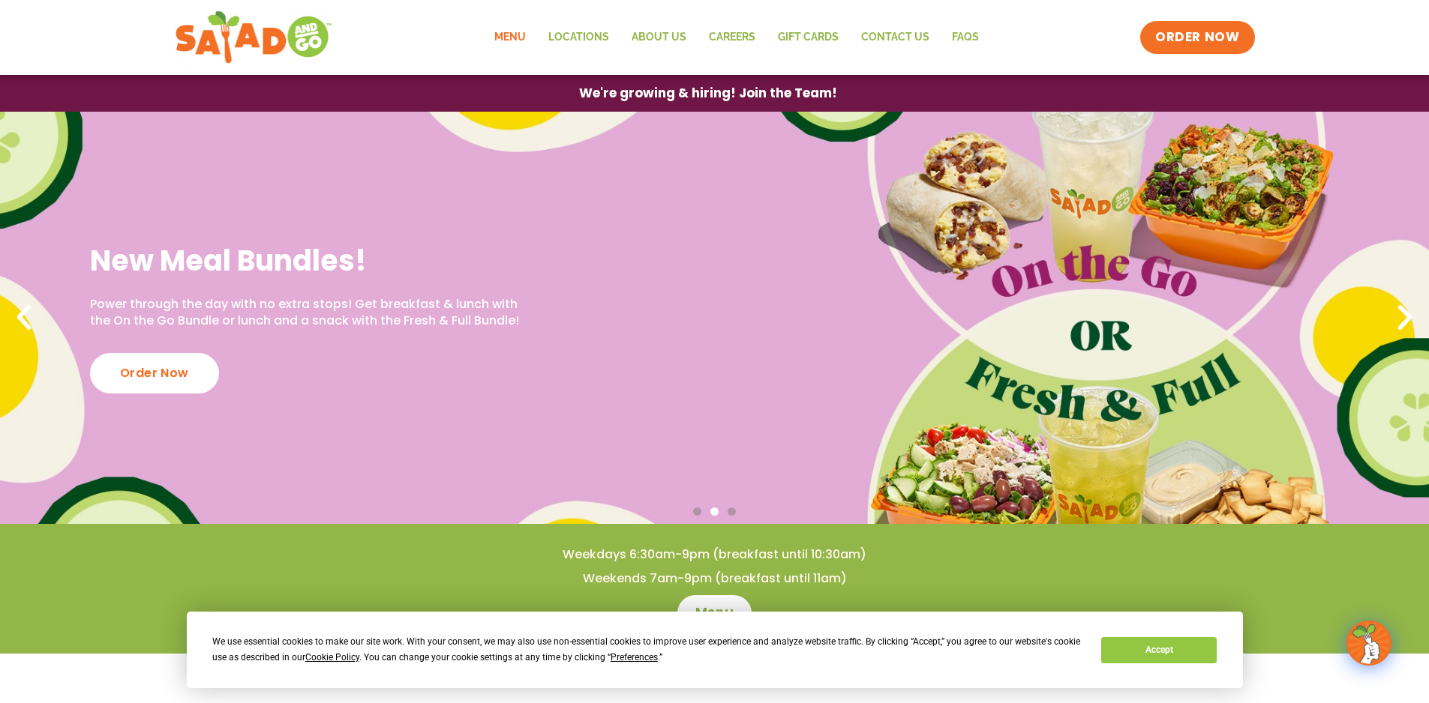
click at [508, 36] on link "Menu" at bounding box center [510, 37] width 54 height 34
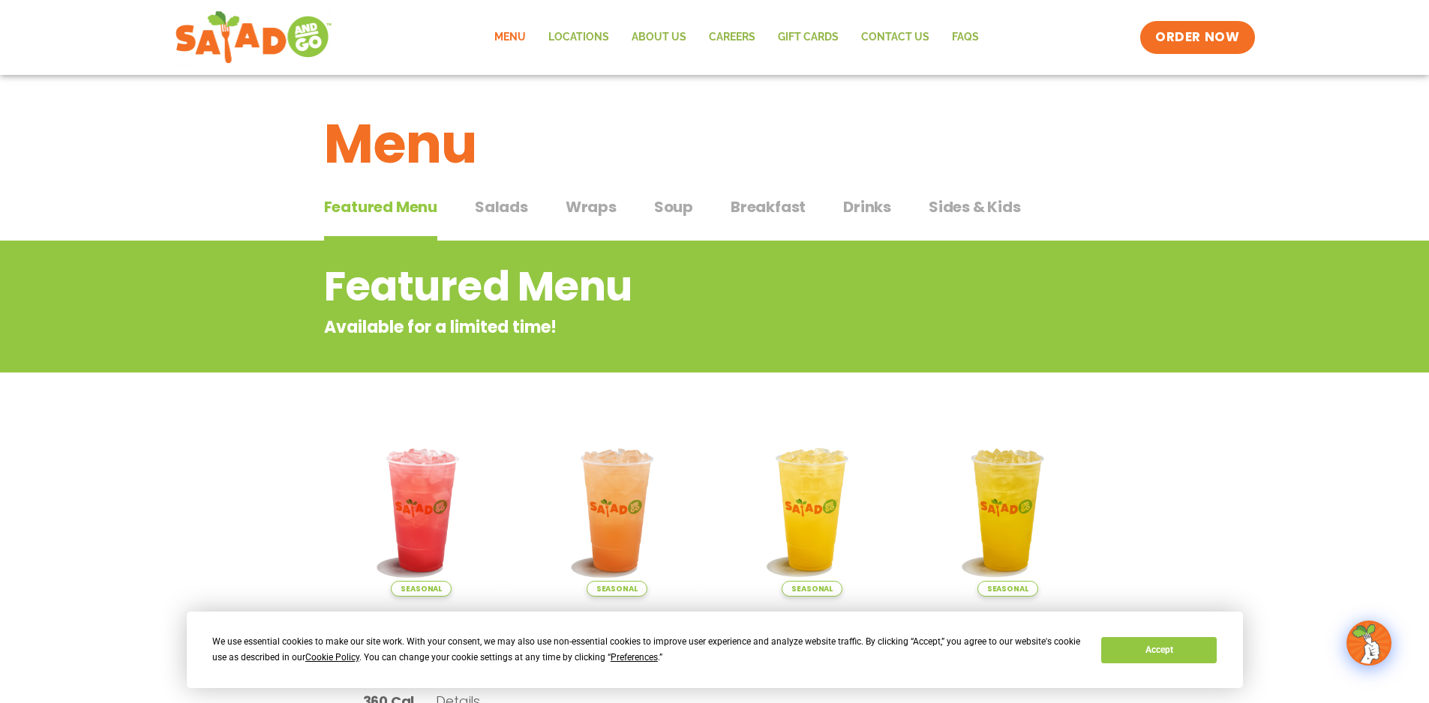
click at [497, 201] on span "Salads" at bounding box center [501, 207] width 53 height 22
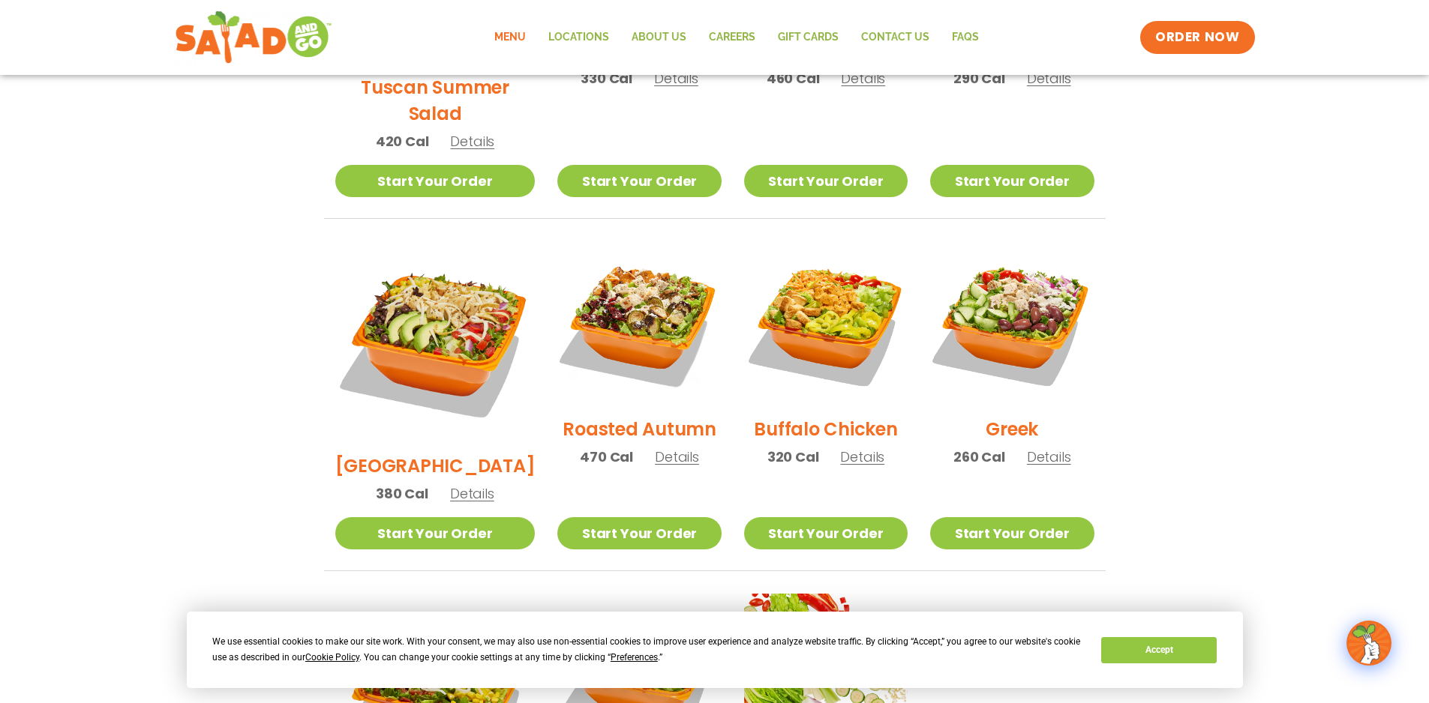
scroll to position [825, 0]
